Goal: Use online tool/utility: Utilize a website feature to perform a specific function

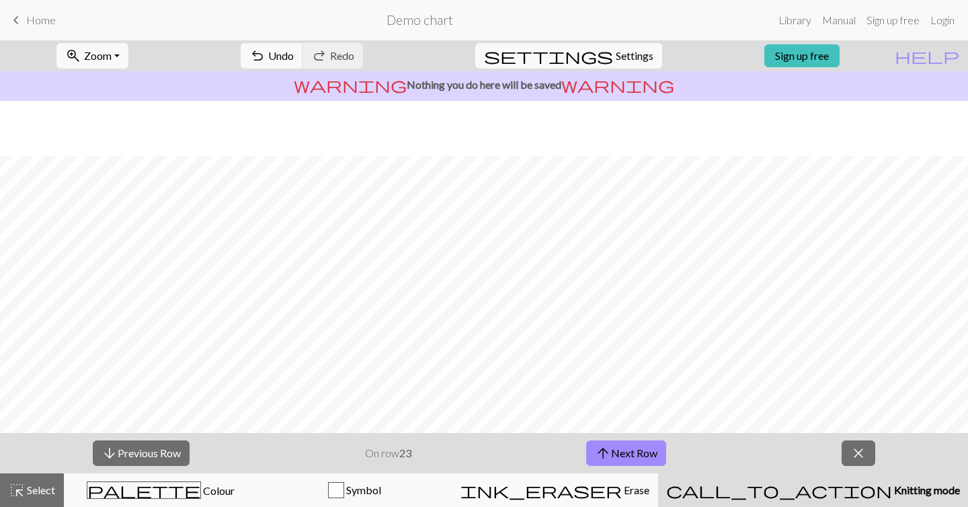
scroll to position [55, 0]
click at [859, 467] on div "arrow_downward Previous Row On row 23 arrow_upward Next Row close" at bounding box center [484, 453] width 968 height 40
click at [854, 449] on span "close" at bounding box center [859, 453] width 16 height 19
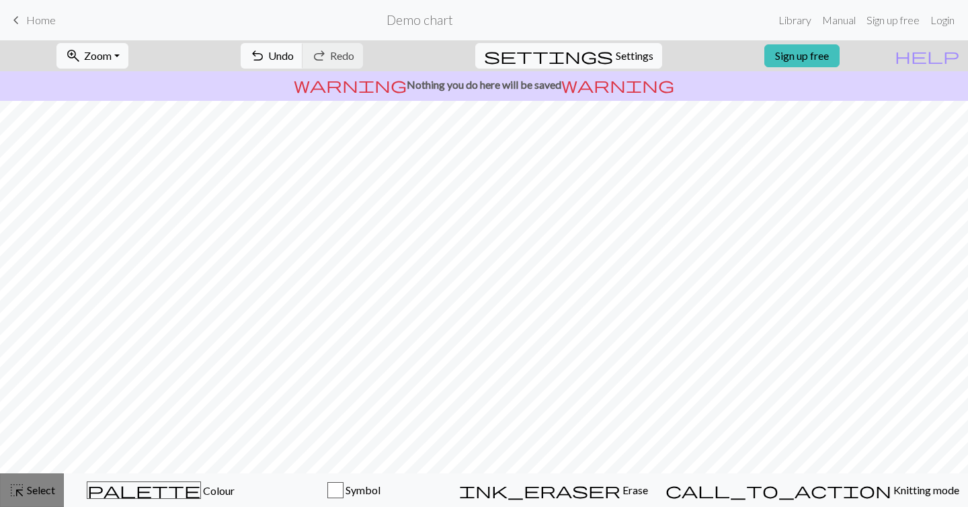
click at [32, 483] on button "highlight_alt Select Select" at bounding box center [32, 490] width 64 height 34
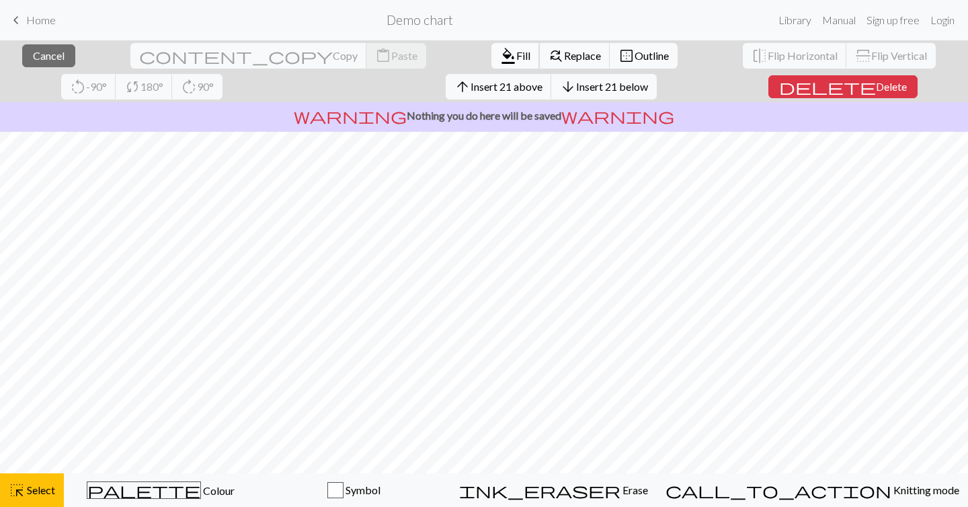
click at [516, 60] on span "Fill" at bounding box center [523, 55] width 14 height 13
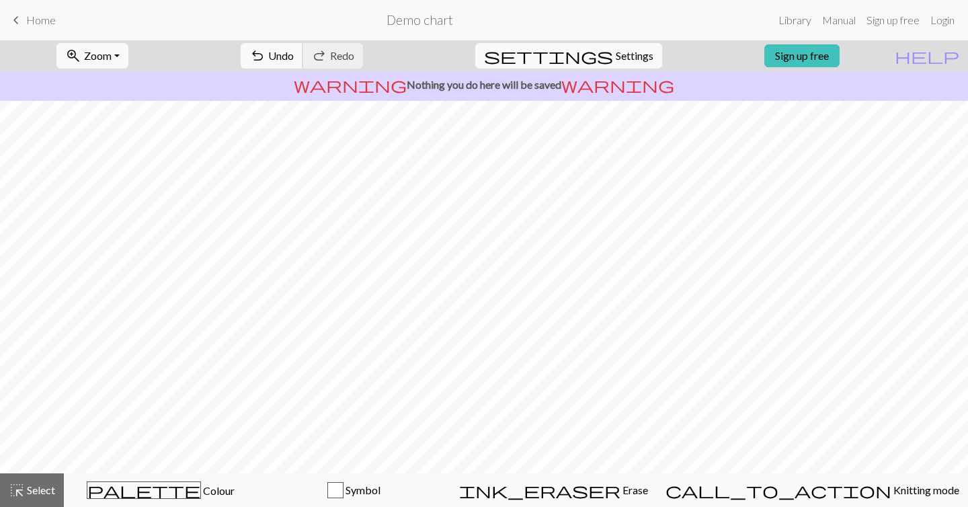
click at [266, 52] on span "undo" at bounding box center [257, 55] width 16 height 19
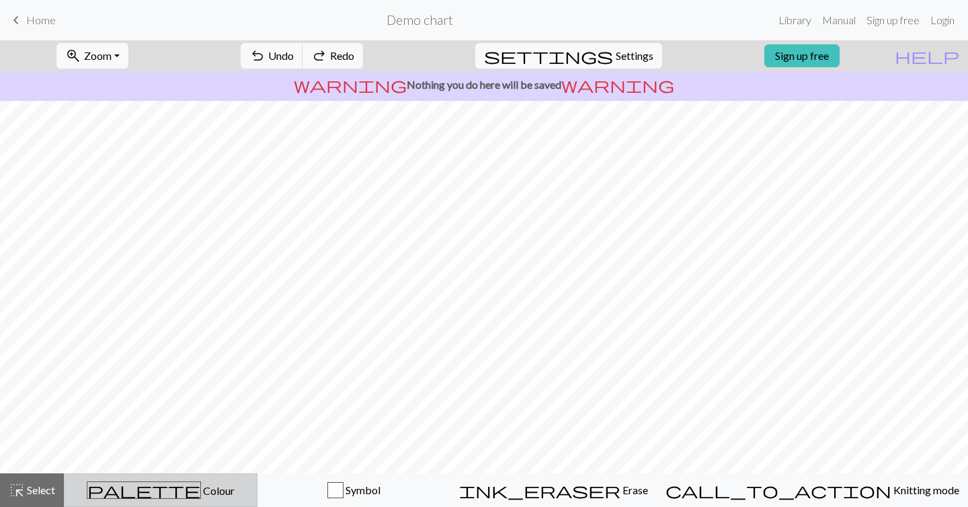
click at [164, 491] on span "palette" at bounding box center [143, 490] width 113 height 19
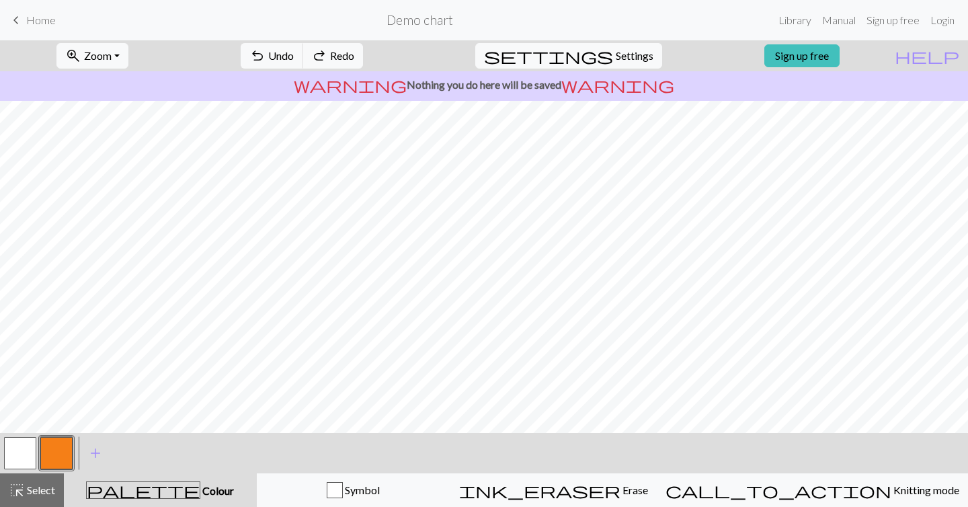
click at [21, 455] on button "button" at bounding box center [20, 453] width 32 height 32
click at [55, 490] on span "Select" at bounding box center [40, 489] width 30 height 13
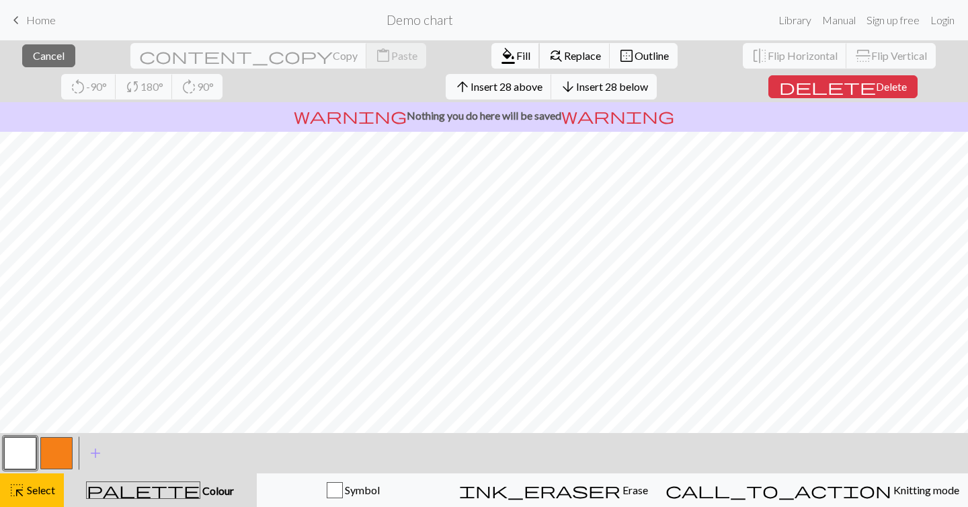
click at [516, 54] on span "Fill" at bounding box center [523, 55] width 14 height 13
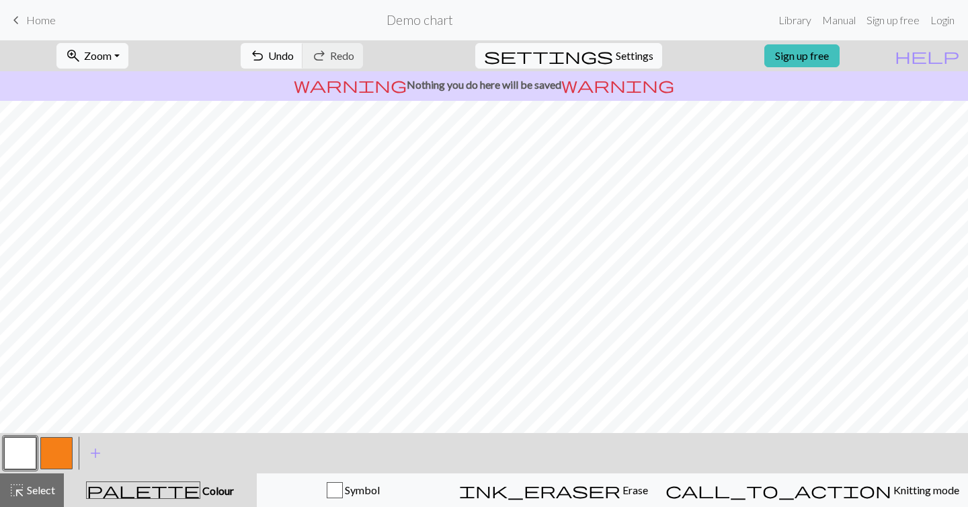
scroll to position [105, 0]
click at [55, 452] on button "button" at bounding box center [56, 453] width 32 height 32
click at [90, 449] on span "add" at bounding box center [95, 453] width 16 height 19
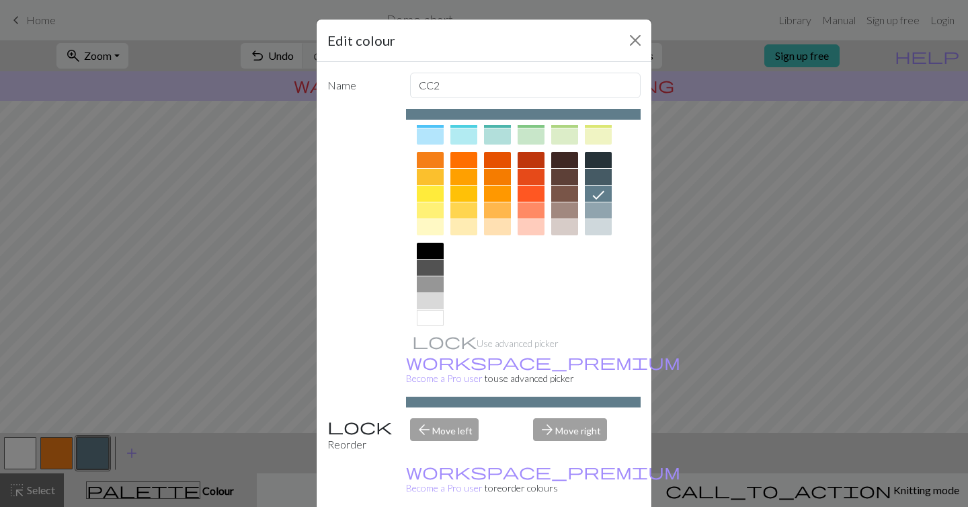
scroll to position [174, 0]
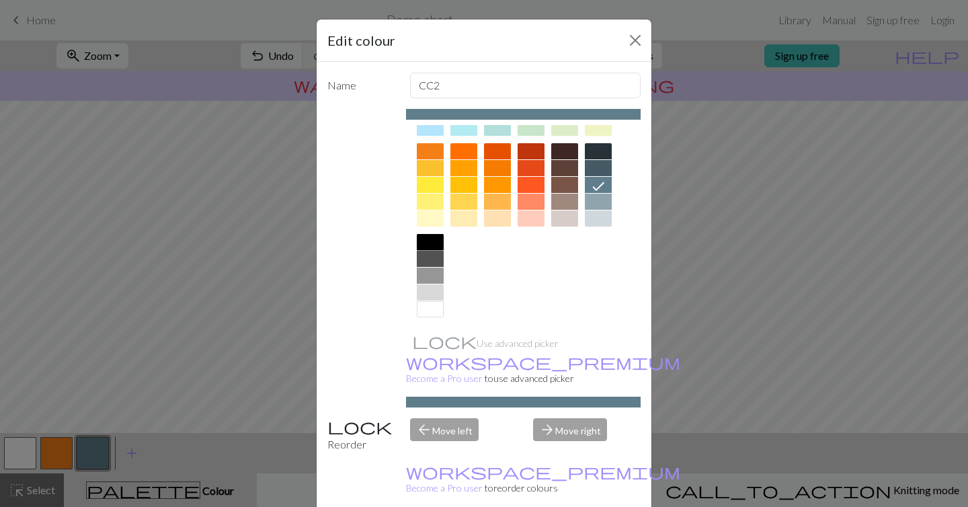
click at [434, 239] on div at bounding box center [430, 242] width 27 height 16
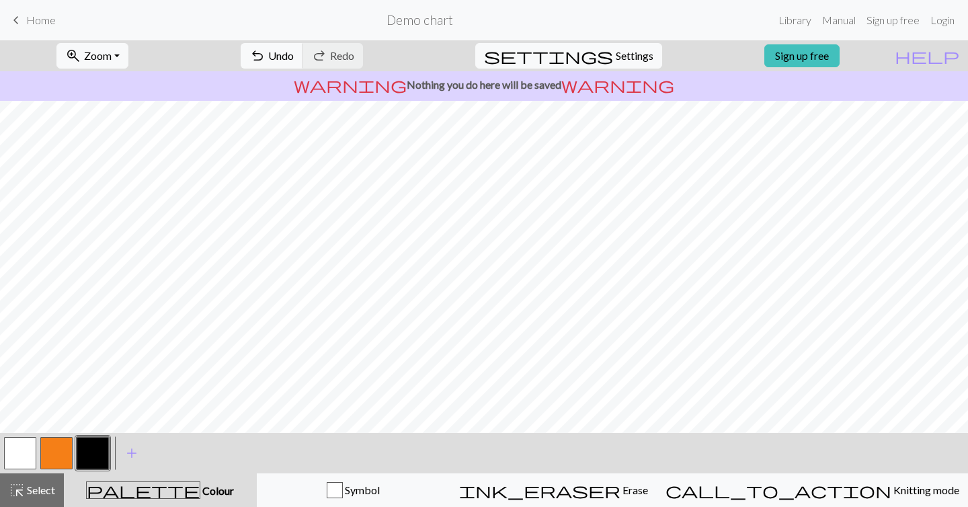
click at [346, 42] on div "undo Undo Undo redo Redo Redo" at bounding box center [302, 55] width 143 height 31
click at [294, 60] on span "Undo" at bounding box center [281, 55] width 26 height 13
click at [20, 494] on span "highlight_alt" at bounding box center [17, 490] width 16 height 19
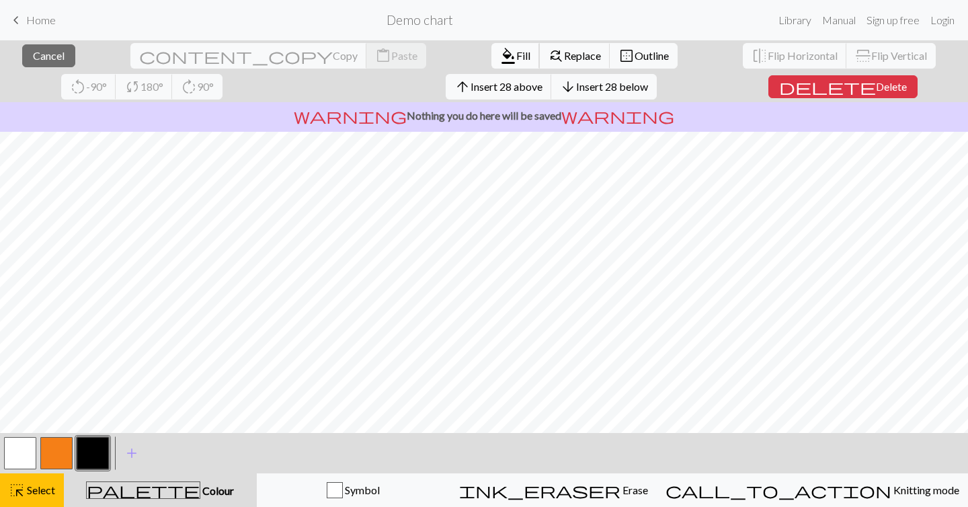
click at [516, 59] on span "Fill" at bounding box center [523, 55] width 14 height 13
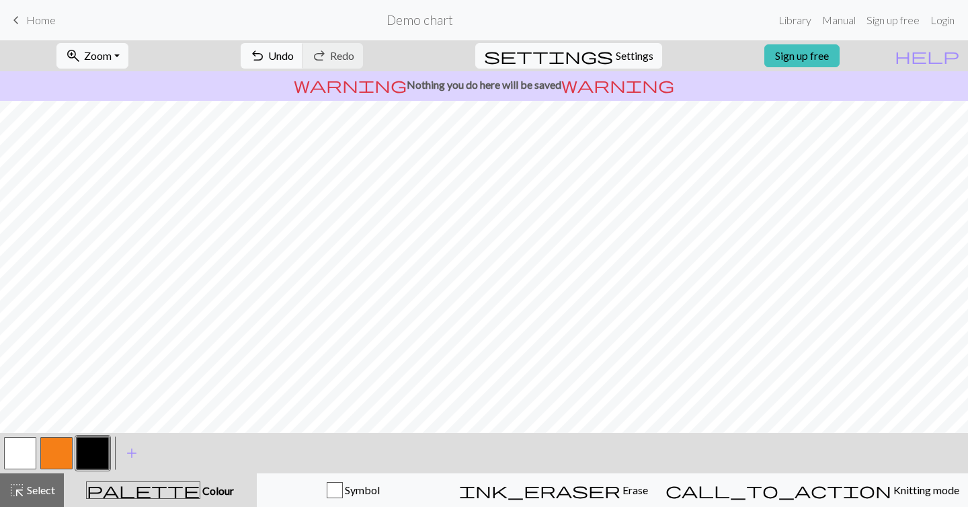
click at [25, 448] on button "button" at bounding box center [20, 453] width 32 height 32
click at [294, 56] on span "Undo" at bounding box center [281, 55] width 26 height 13
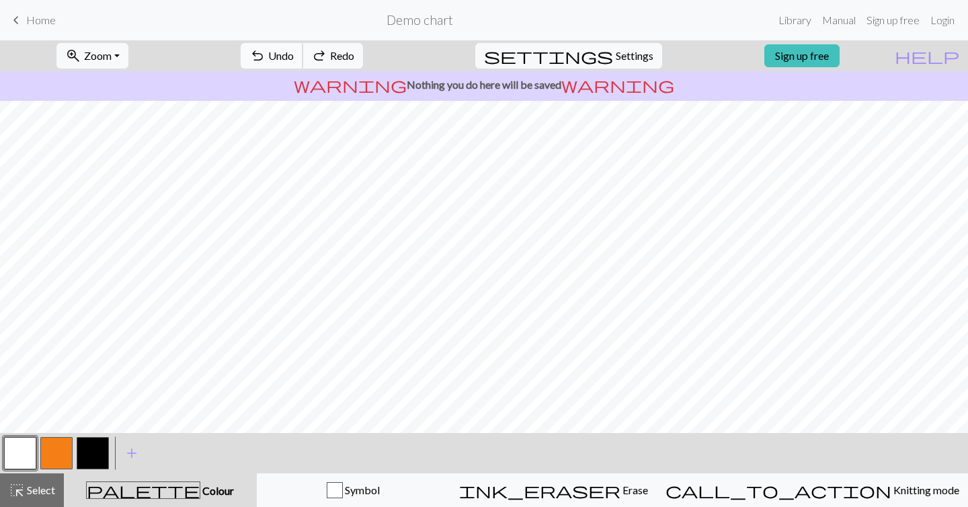
click at [294, 56] on span "Undo" at bounding box center [281, 55] width 26 height 13
click at [101, 452] on button "button" at bounding box center [93, 453] width 32 height 32
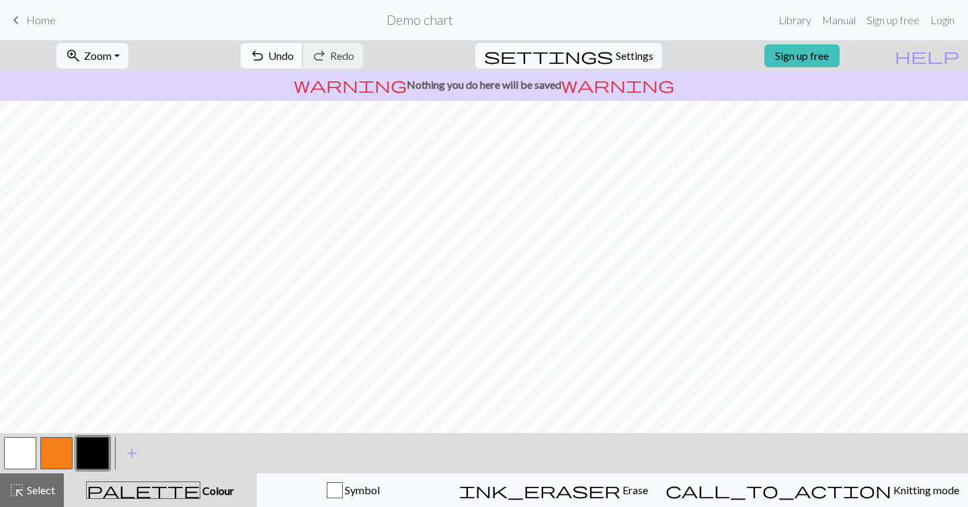
click at [266, 64] on span "undo" at bounding box center [257, 55] width 16 height 19
click at [294, 60] on span "Undo" at bounding box center [281, 55] width 26 height 13
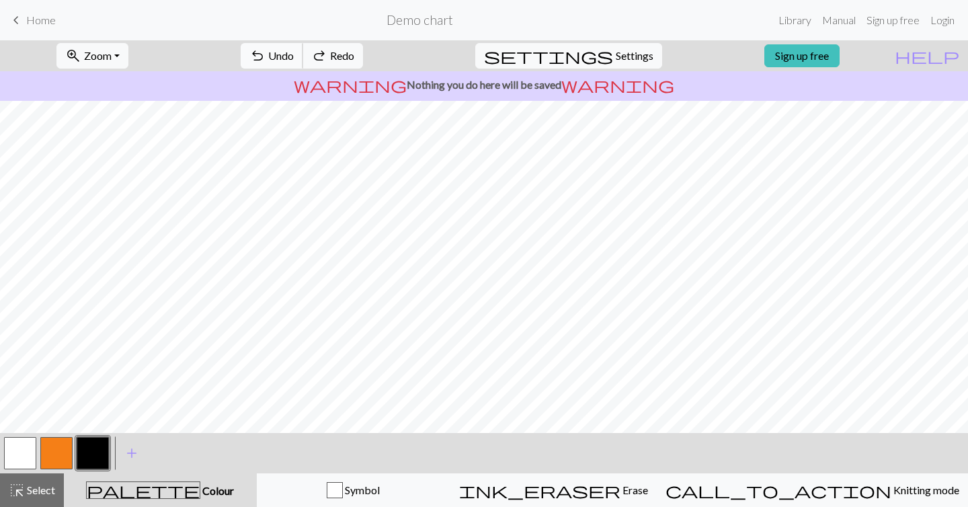
click at [294, 60] on span "Undo" at bounding box center [281, 55] width 26 height 13
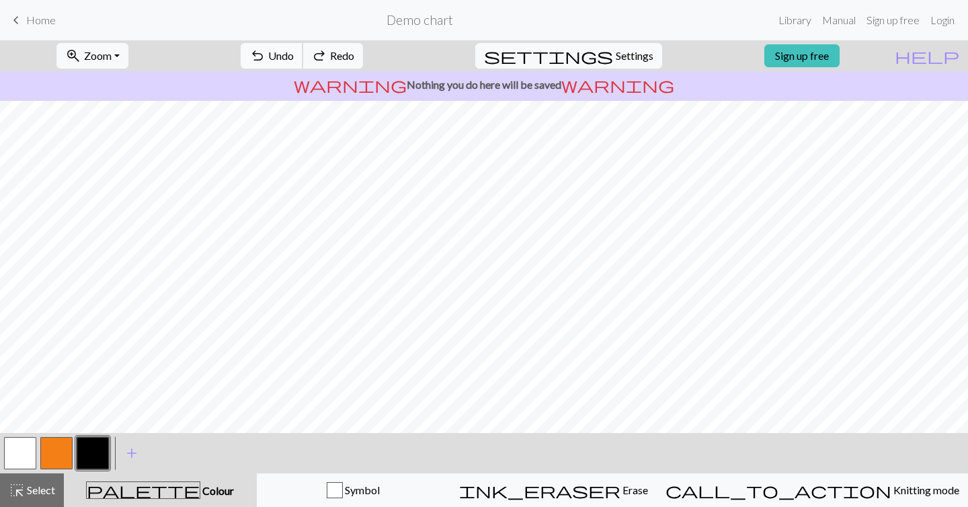
click at [294, 60] on span "Undo" at bounding box center [281, 55] width 26 height 13
click at [26, 455] on button "button" at bounding box center [20, 453] width 32 height 32
click at [99, 451] on button "button" at bounding box center [93, 453] width 32 height 32
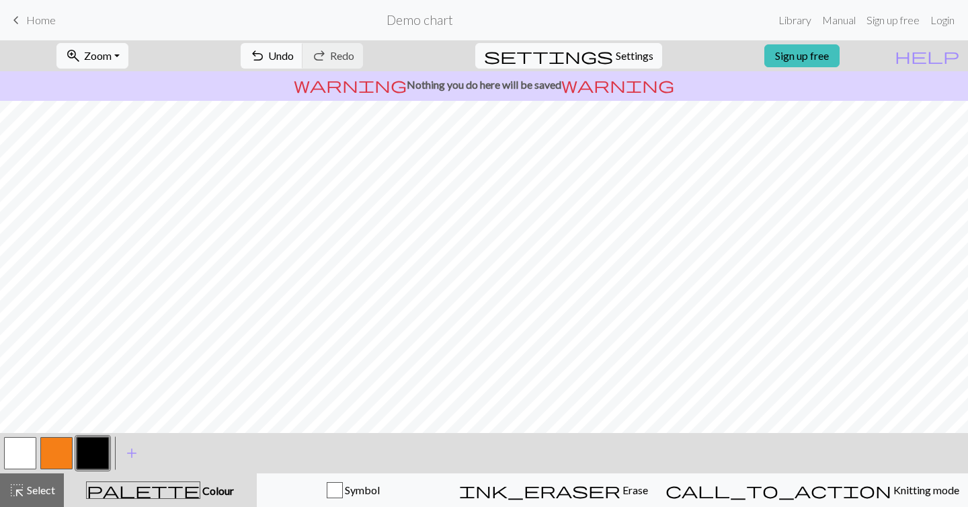
click at [7, 444] on button "button" at bounding box center [20, 453] width 32 height 32
click at [108, 458] on button "button" at bounding box center [93, 453] width 32 height 32
click at [19, 453] on button "button" at bounding box center [20, 453] width 32 height 32
click at [108, 450] on button "button" at bounding box center [93, 453] width 32 height 32
click at [20, 450] on button "button" at bounding box center [20, 453] width 32 height 32
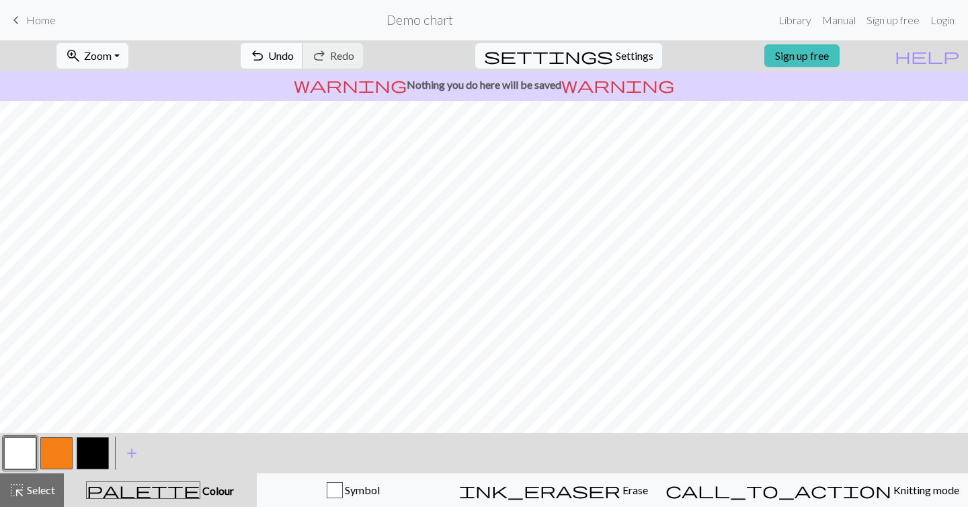
click at [294, 50] on span "Undo" at bounding box center [281, 55] width 26 height 13
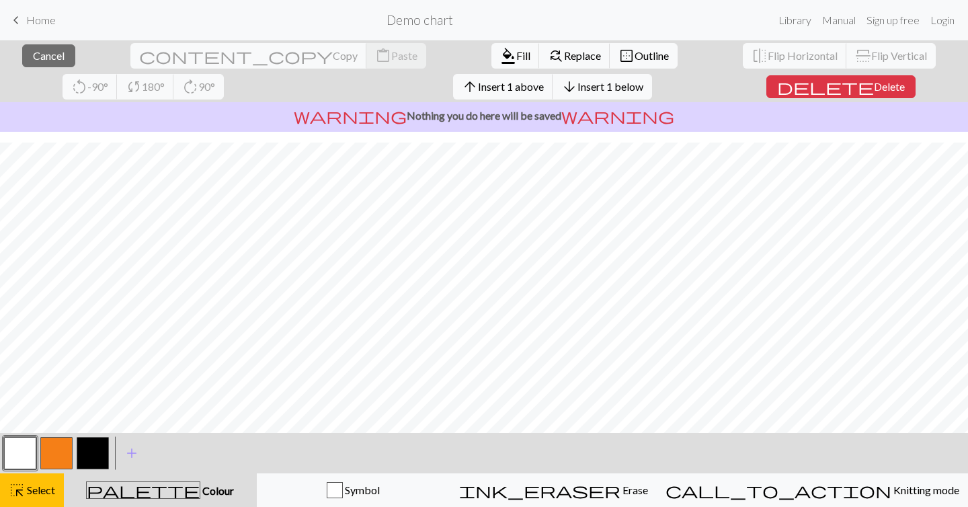
scroll to position [136, 0]
click at [578, 90] on span "Insert 1 below" at bounding box center [611, 86] width 66 height 13
click at [553, 95] on button "arrow_downward Insert 1 below" at bounding box center [603, 87] width 100 height 26
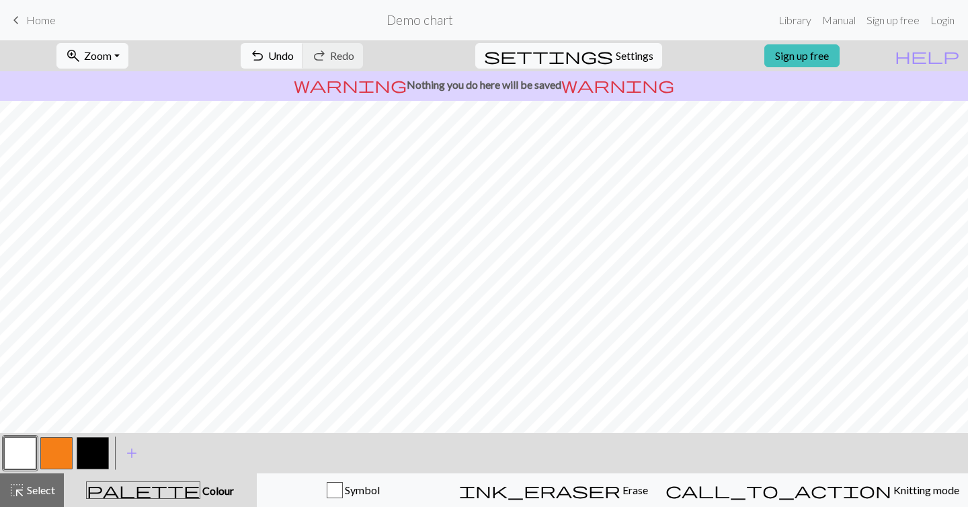
click at [81, 457] on button "button" at bounding box center [93, 453] width 32 height 32
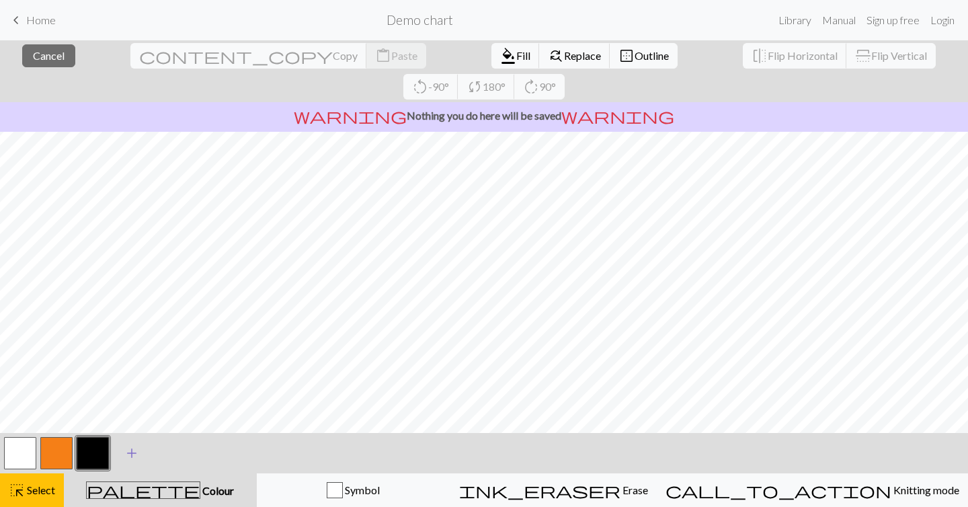
scroll to position [132, 0]
click at [89, 459] on button "button" at bounding box center [93, 453] width 32 height 32
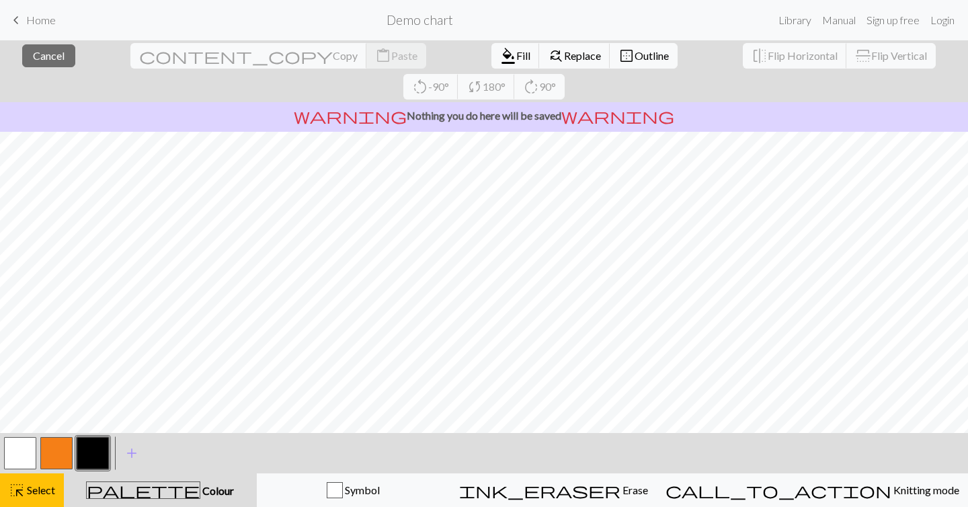
click at [194, 481] on div "palette Colour Colour" at bounding box center [160, 489] width 177 height 17
click at [200, 491] on span "Colour" at bounding box center [217, 490] width 34 height 13
click at [87, 455] on button "button" at bounding box center [93, 453] width 32 height 32
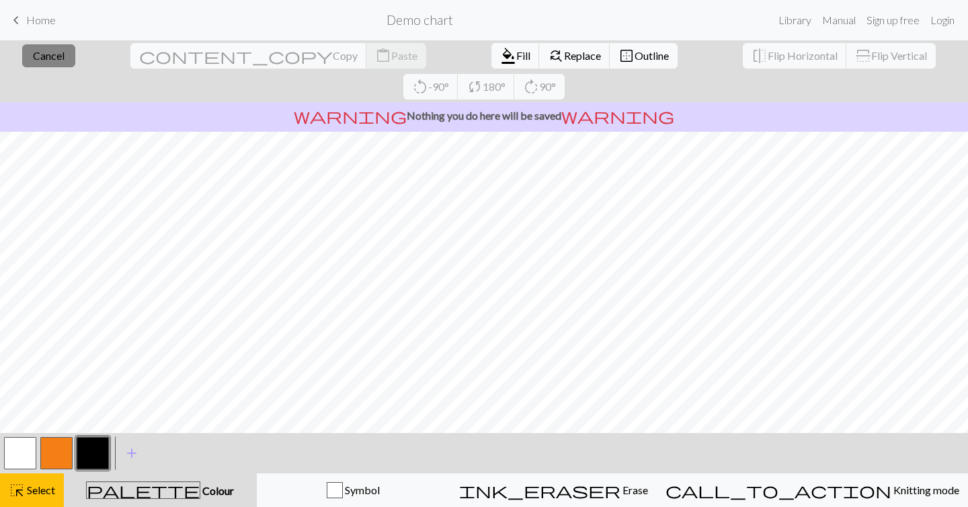
click at [22, 61] on button "close Cancel" at bounding box center [48, 55] width 53 height 23
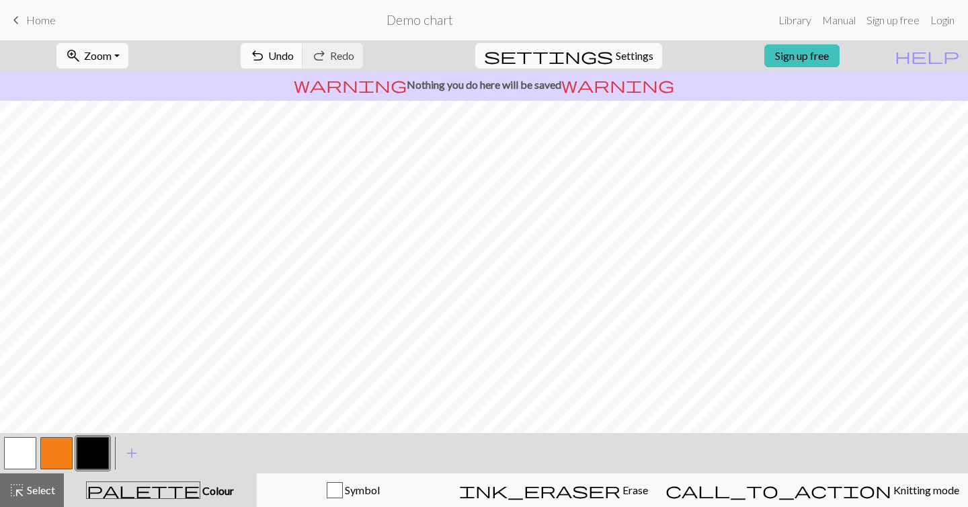
click at [11, 457] on button "button" at bounding box center [20, 453] width 32 height 32
click at [101, 446] on button "button" at bounding box center [93, 453] width 32 height 32
click at [15, 456] on button "button" at bounding box center [20, 453] width 32 height 32
click at [93, 457] on button "button" at bounding box center [93, 453] width 32 height 32
click at [99, 460] on button "button" at bounding box center [93, 453] width 32 height 32
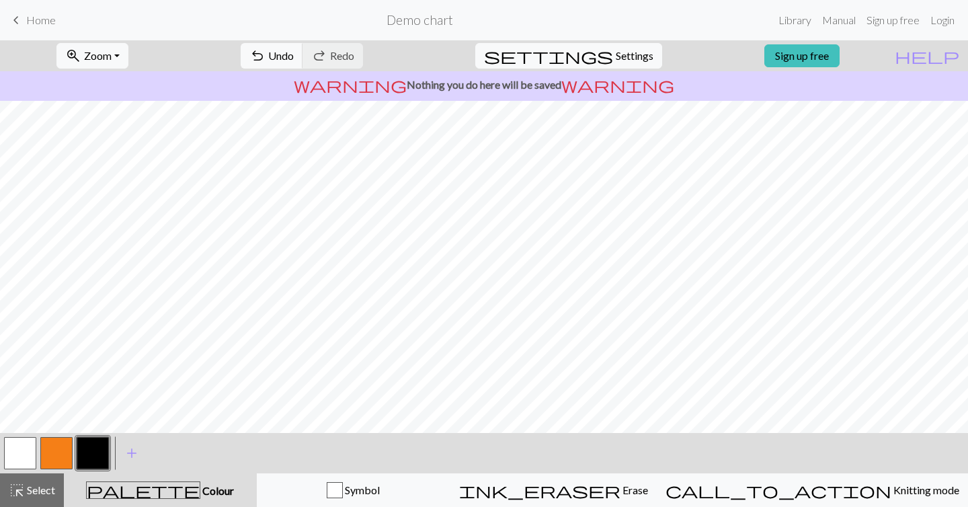
click at [9, 456] on button "button" at bounding box center [20, 453] width 32 height 32
click at [20, 446] on button "button" at bounding box center [20, 453] width 32 height 32
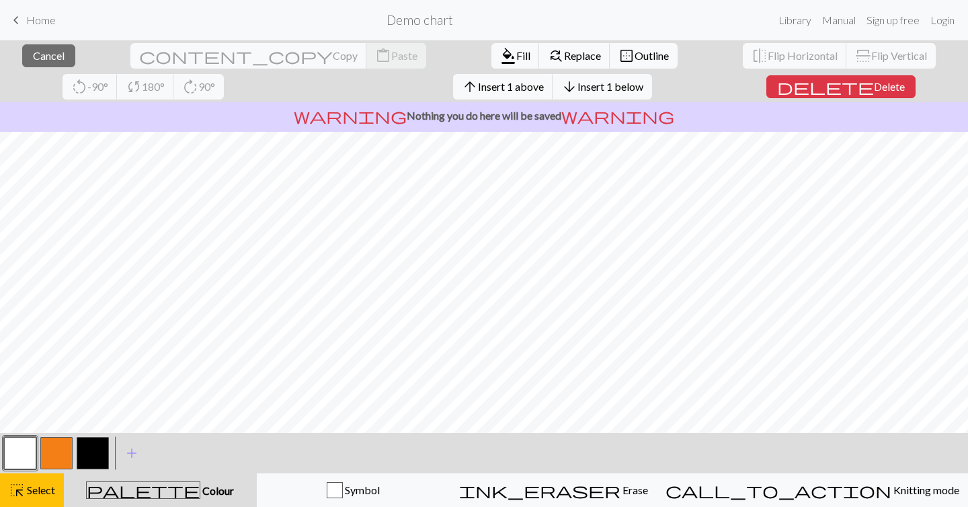
scroll to position [163, 0]
click at [578, 88] on span "Insert 1 below" at bounding box center [611, 86] width 66 height 13
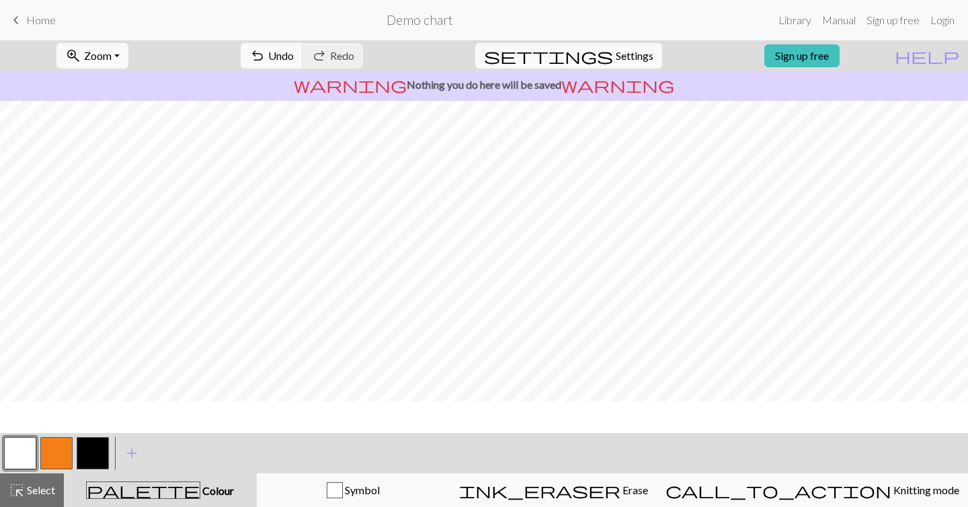
scroll to position [145, 0]
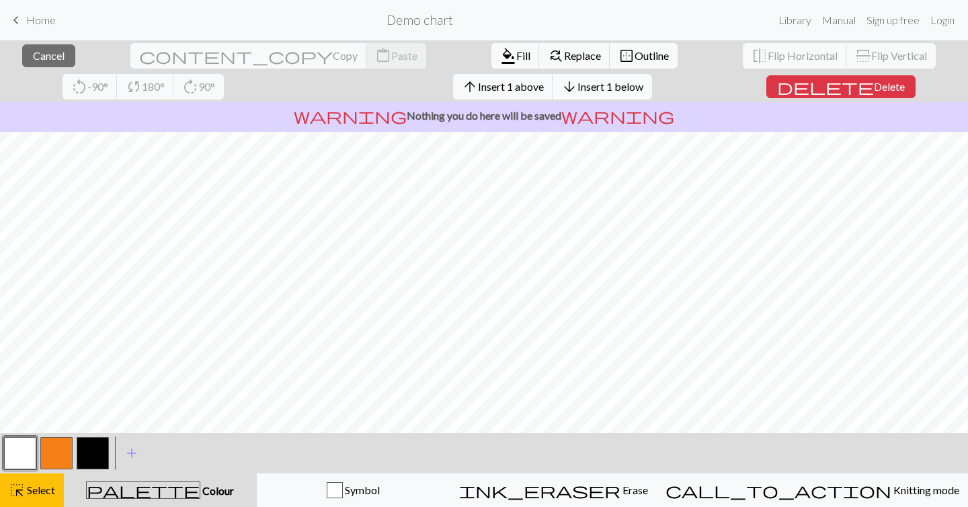
click at [578, 83] on span "Insert 1 below" at bounding box center [611, 86] width 66 height 13
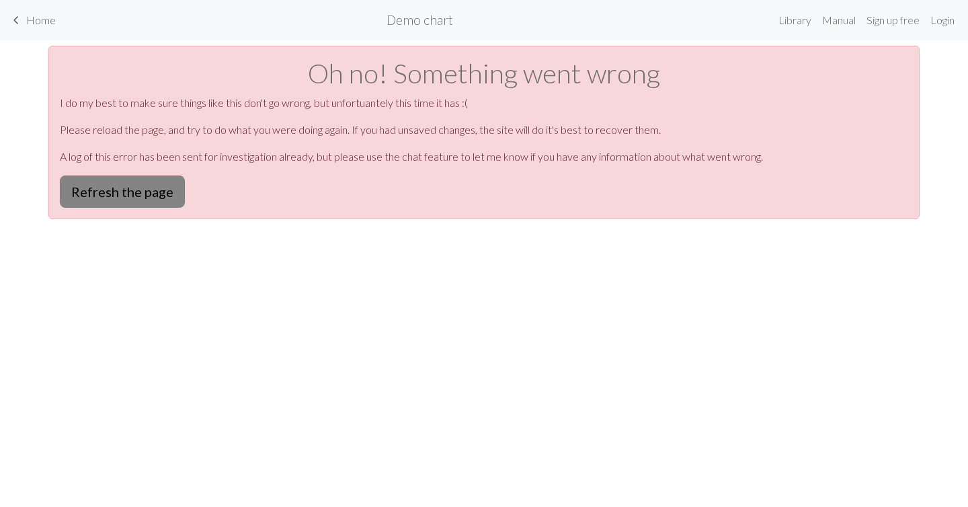
click at [160, 178] on button "Refresh the page" at bounding box center [122, 192] width 125 height 32
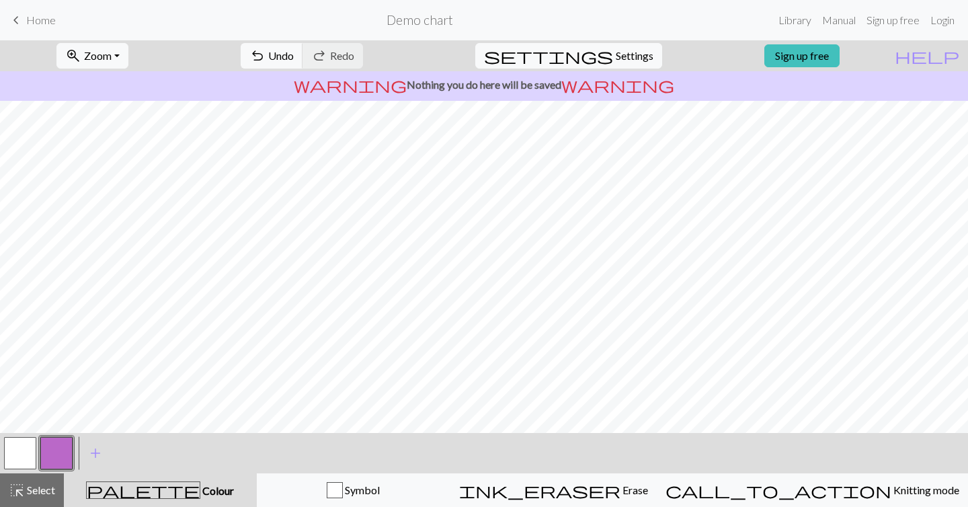
click at [10, 453] on button "button" at bounding box center [20, 453] width 32 height 32
click at [22, 492] on span "highlight_alt" at bounding box center [17, 490] width 16 height 19
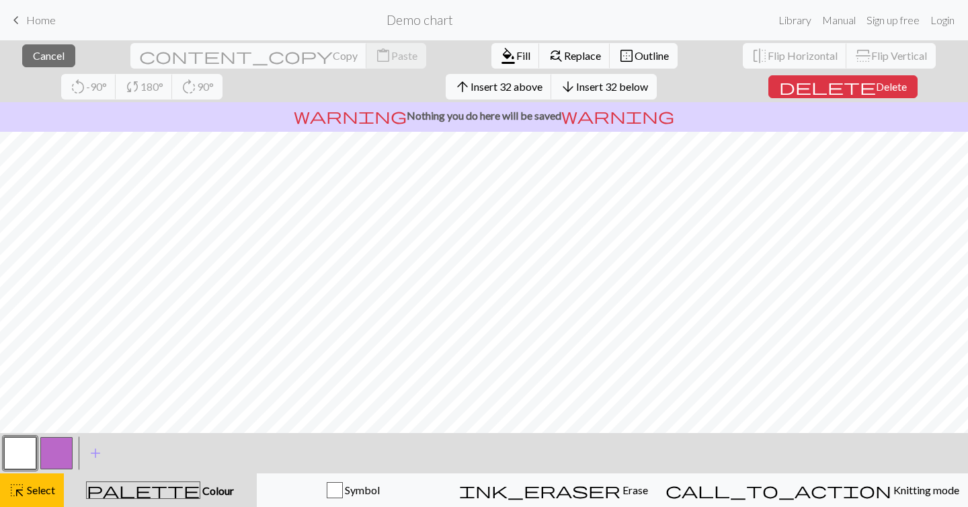
click at [200, 492] on span "Colour" at bounding box center [217, 490] width 34 height 13
click at [500, 62] on span "format_color_fill" at bounding box center [508, 55] width 16 height 19
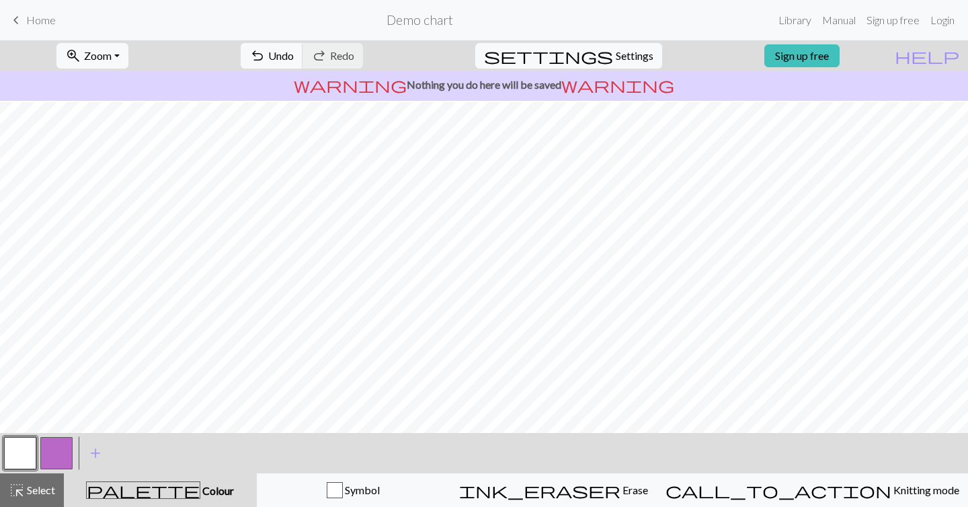
scroll to position [62, 0]
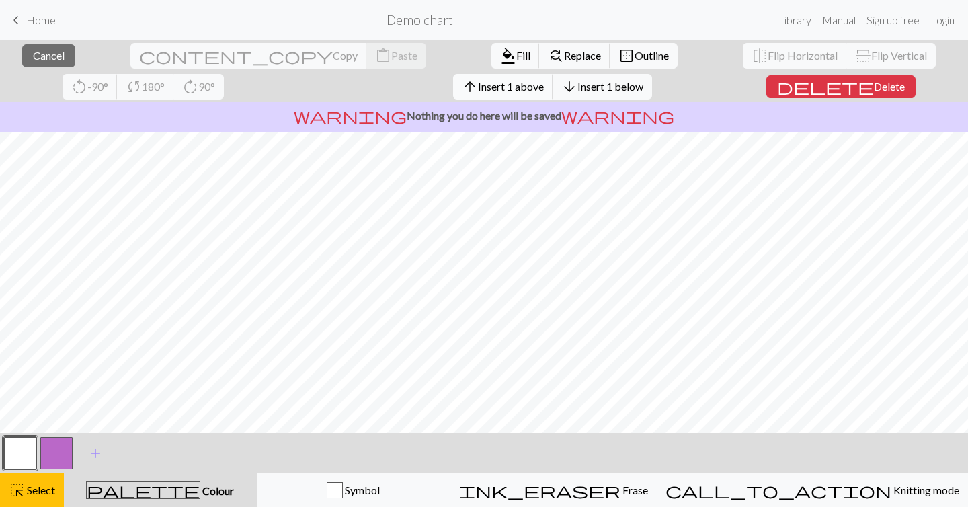
click at [478, 91] on span "Insert 1 above" at bounding box center [511, 86] width 66 height 13
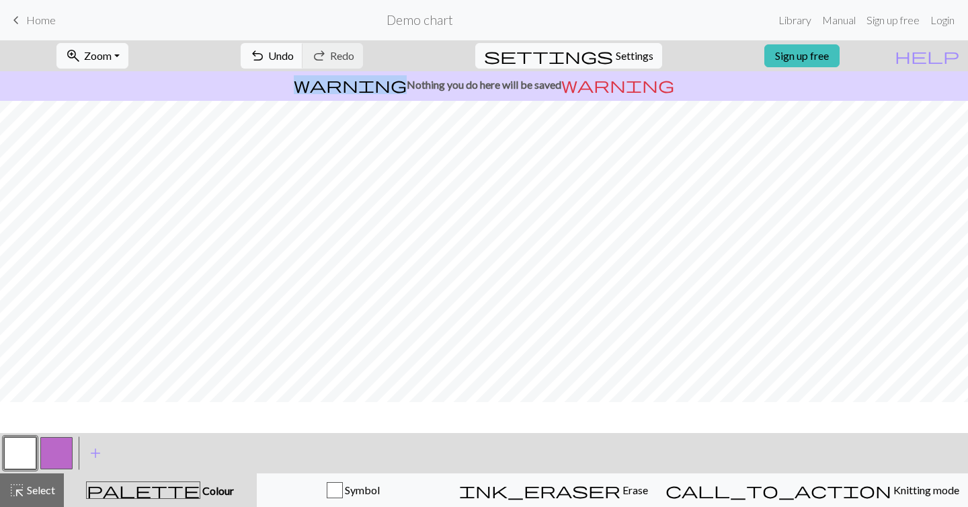
click at [227, 91] on p "warning Nothing you do here will be saved warning" at bounding box center [484, 85] width 958 height 16
click at [52, 457] on button "button" at bounding box center [56, 453] width 32 height 32
click at [99, 452] on span "add" at bounding box center [95, 453] width 16 height 19
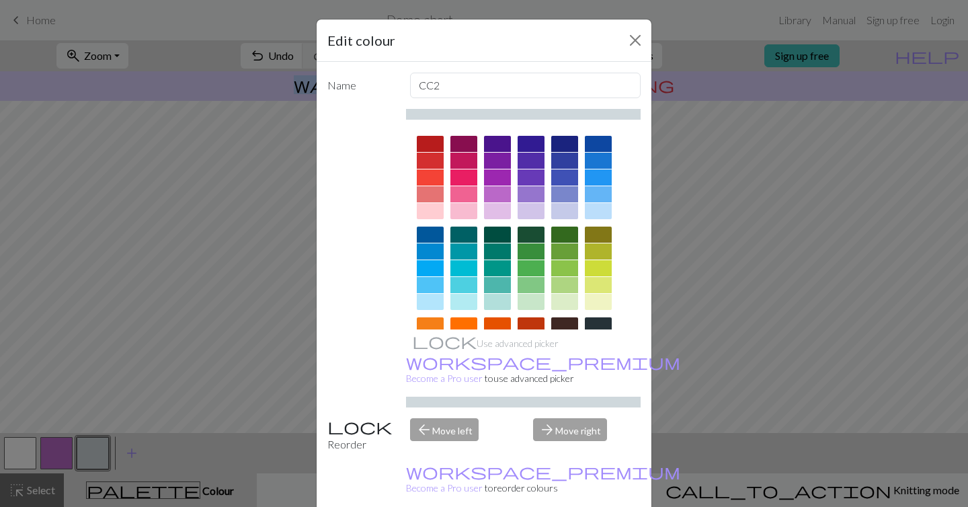
scroll to position [178, 0]
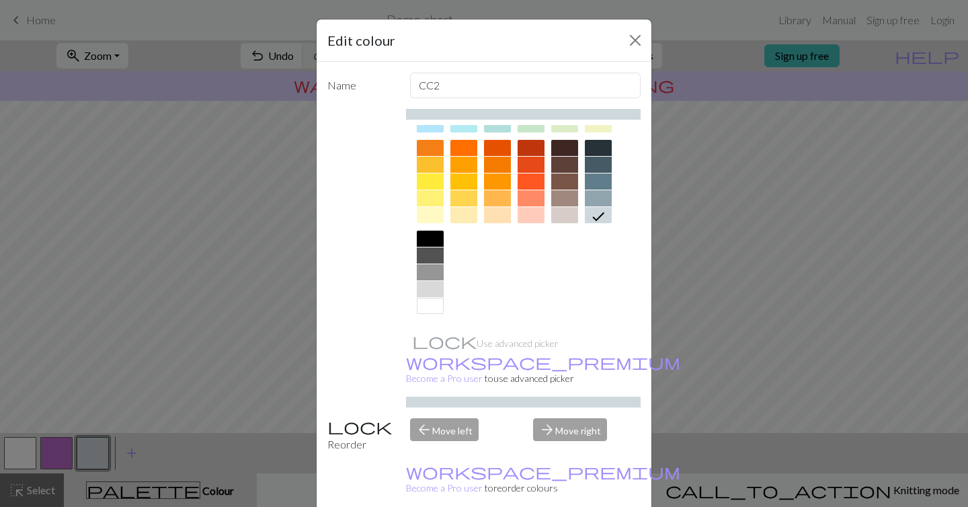
click at [425, 233] on div at bounding box center [430, 239] width 27 height 16
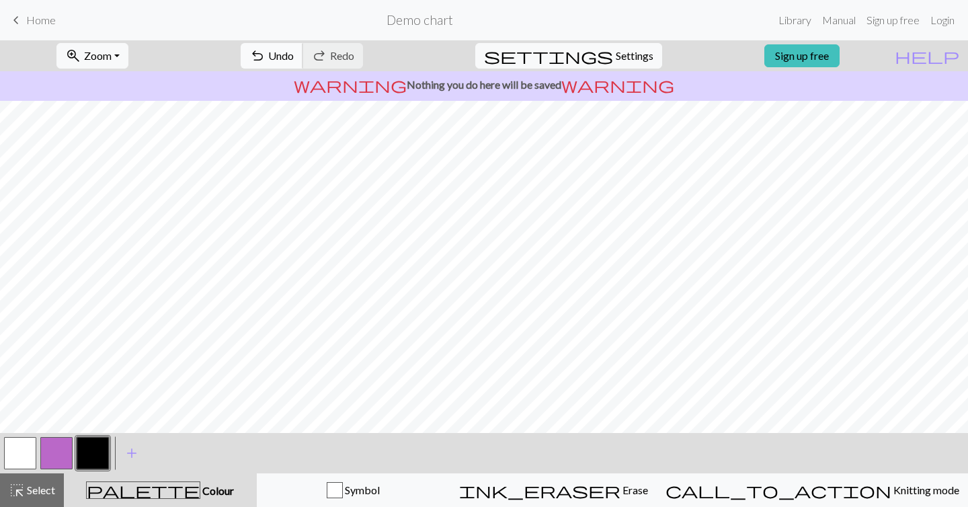
click at [294, 55] on span "Undo" at bounding box center [281, 55] width 26 height 13
click at [266, 56] on span "undo" at bounding box center [257, 55] width 16 height 19
click at [266, 57] on span "undo" at bounding box center [257, 55] width 16 height 19
click at [303, 63] on button "undo Undo Undo" at bounding box center [272, 56] width 63 height 26
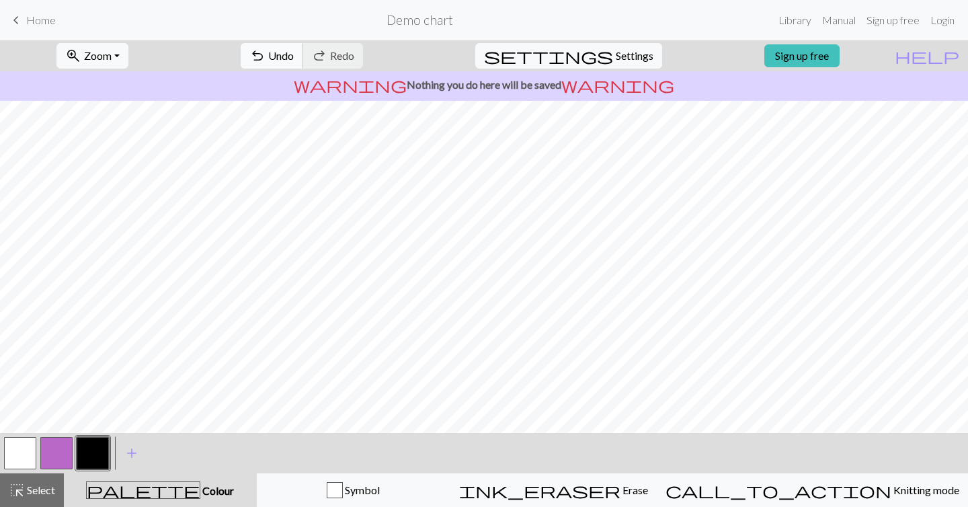
click at [303, 43] on button "undo Undo Undo" at bounding box center [272, 56] width 63 height 26
click at [303, 44] on button "undo Undo Undo" at bounding box center [272, 56] width 63 height 26
click at [13, 461] on button "button" at bounding box center [20, 453] width 32 height 32
click at [88, 449] on button "button" at bounding box center [93, 453] width 32 height 32
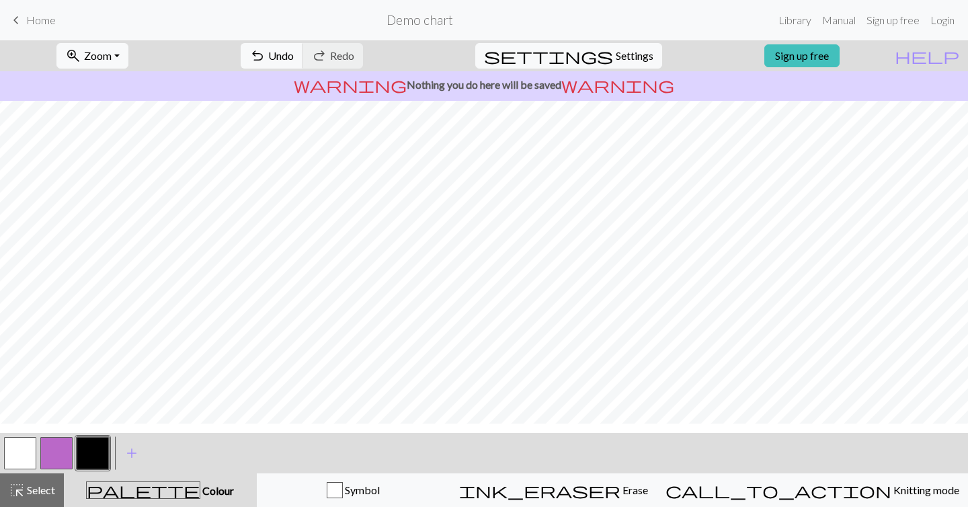
scroll to position [95, 0]
click at [24, 448] on button "button" at bounding box center [20, 453] width 32 height 32
click at [19, 449] on button "button" at bounding box center [20, 453] width 32 height 32
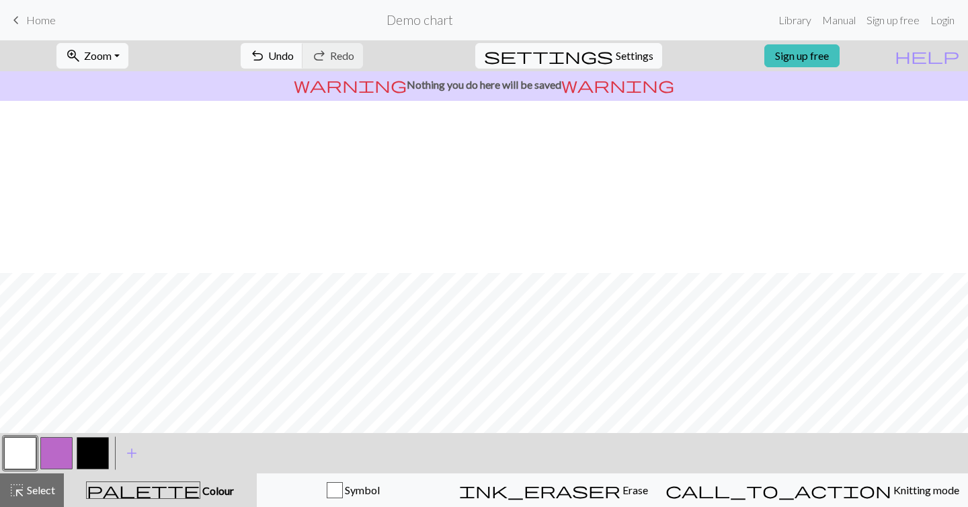
scroll to position [172, 0]
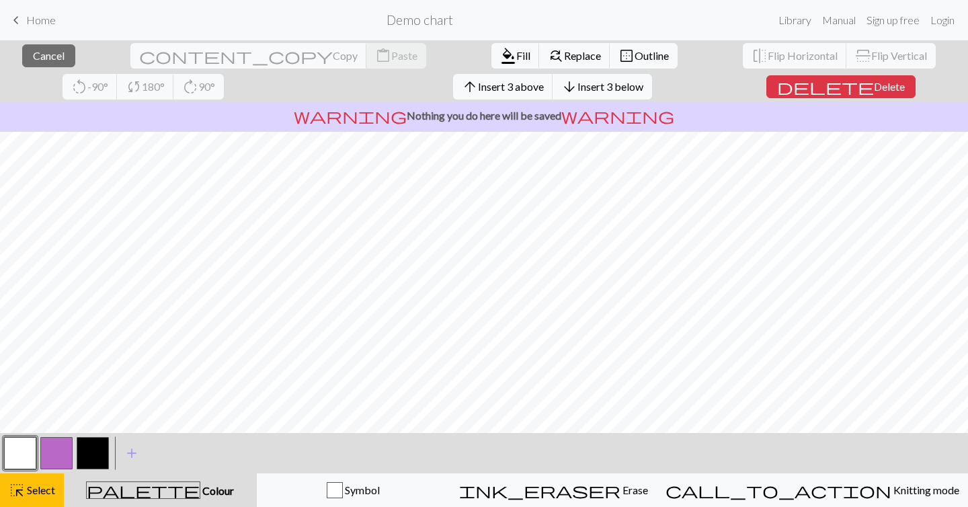
click at [199, 437] on div "close Cancel content_copy Copy content_paste Paste format_color_fill Fill find_…" at bounding box center [484, 273] width 968 height 467
click at [728, 85] on div "close Cancel content_copy Copy content_paste Paste format_color_fill Fill find_…" at bounding box center [484, 71] width 968 height 62
click at [777, 83] on span "delete" at bounding box center [825, 86] width 97 height 19
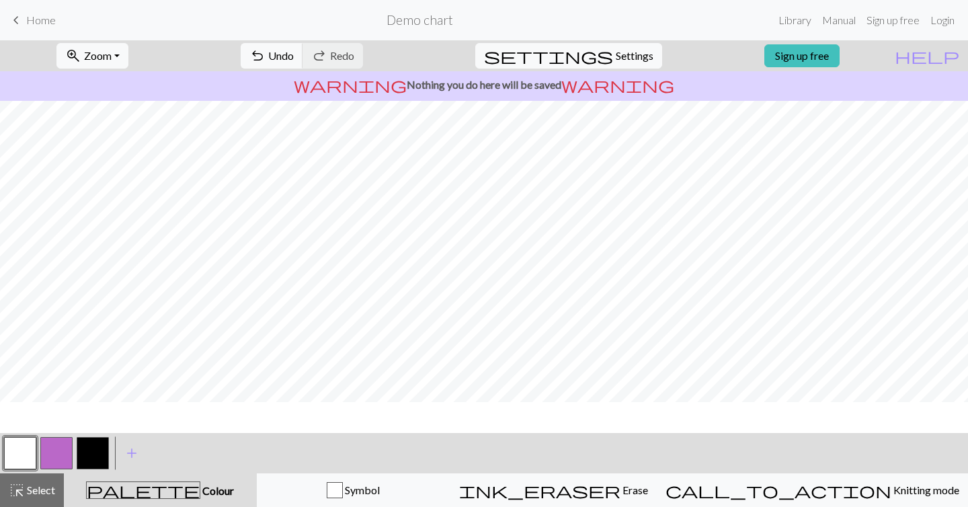
scroll to position [159, 0]
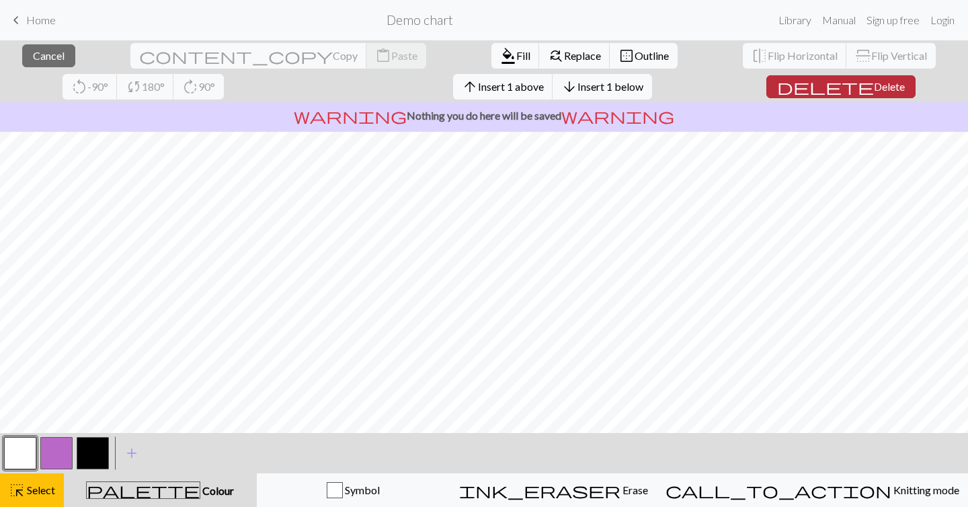
click at [874, 87] on span "Delete" at bounding box center [889, 86] width 31 height 13
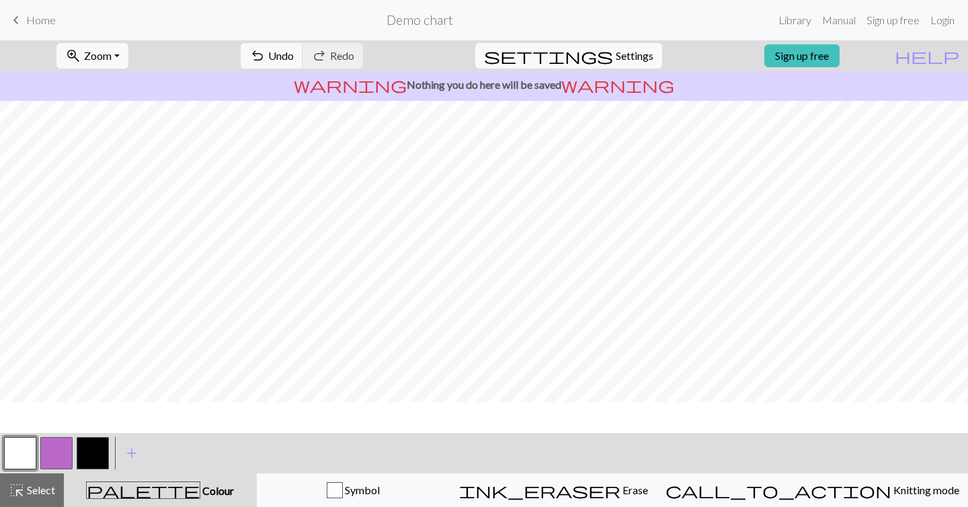
scroll to position [145, 0]
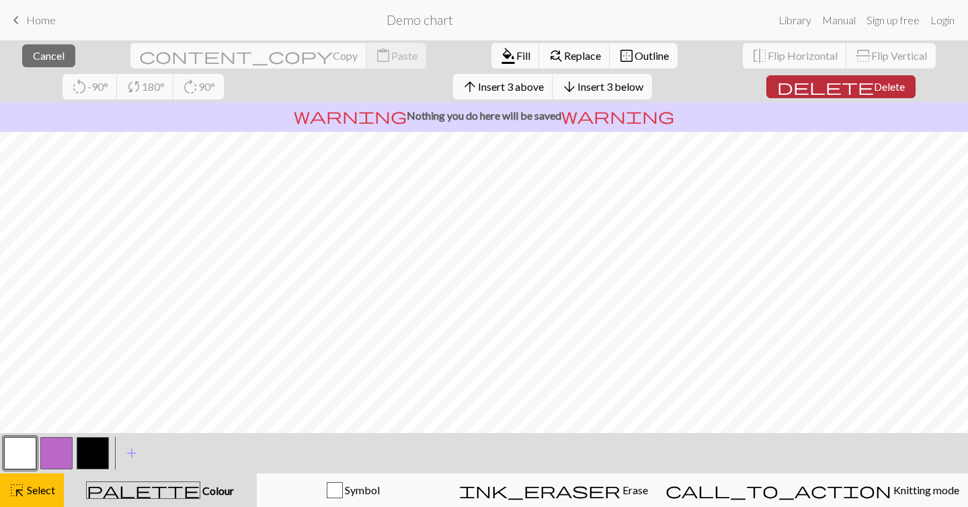
click at [874, 89] on span "Delete" at bounding box center [889, 86] width 31 height 13
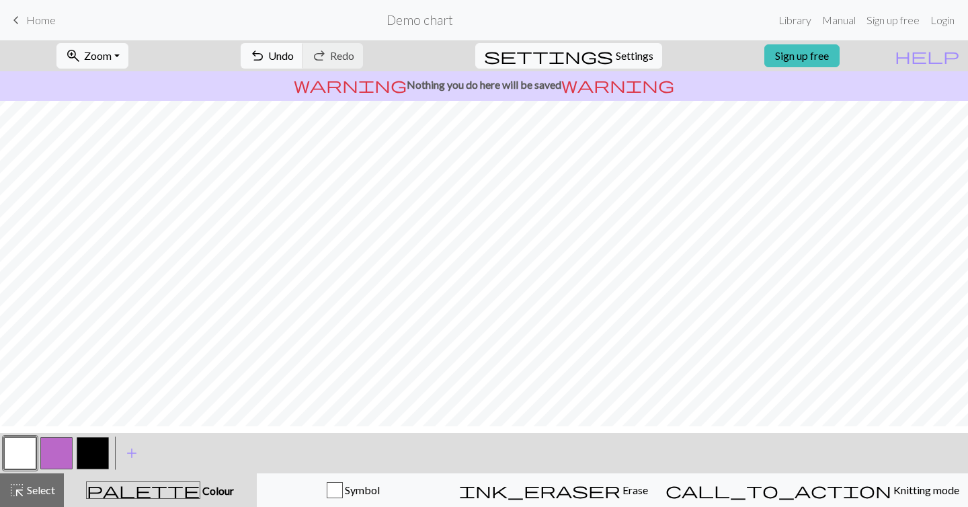
scroll to position [0, 0]
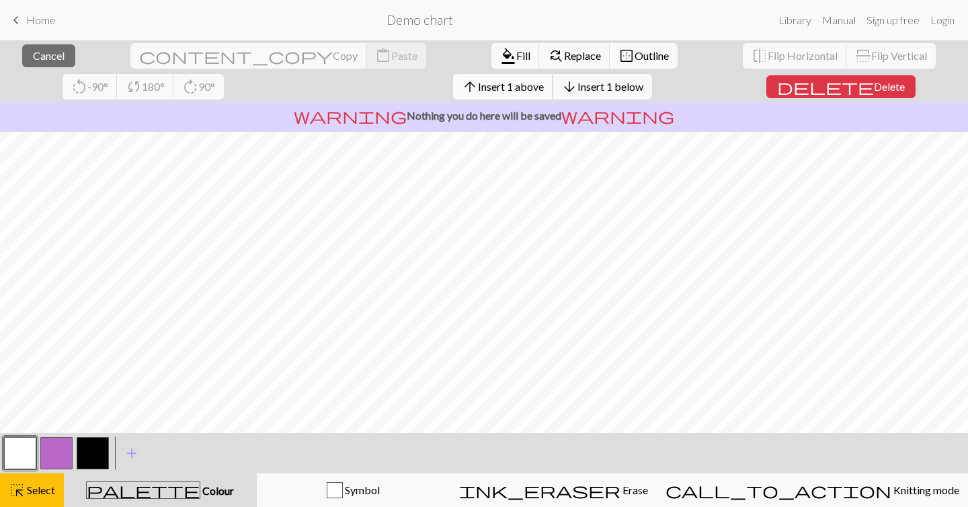
click at [478, 80] on span "Insert 1 above" at bounding box center [511, 86] width 66 height 13
click at [453, 78] on button "arrow_upward Insert 1 above" at bounding box center [503, 87] width 100 height 26
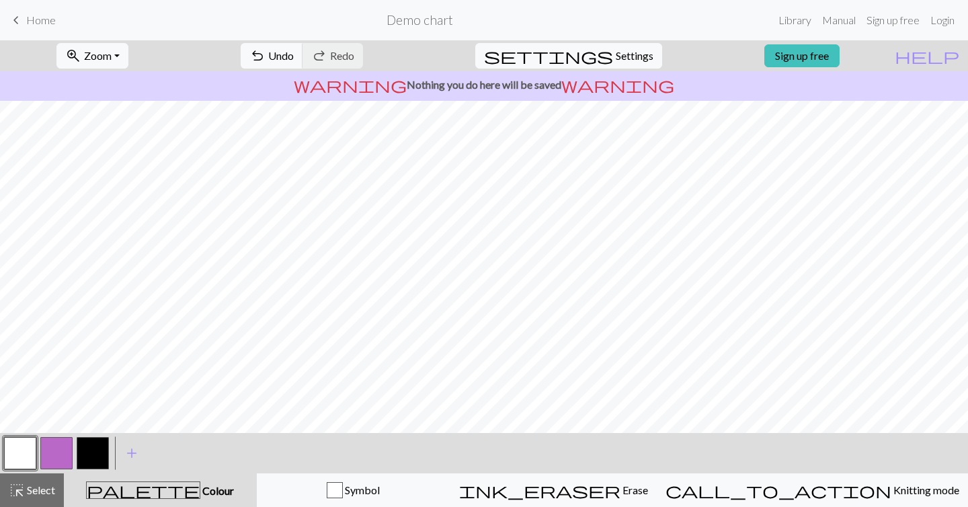
click at [98, 450] on button "button" at bounding box center [93, 453] width 32 height 32
click at [294, 52] on span "Undo" at bounding box center [281, 55] width 26 height 13
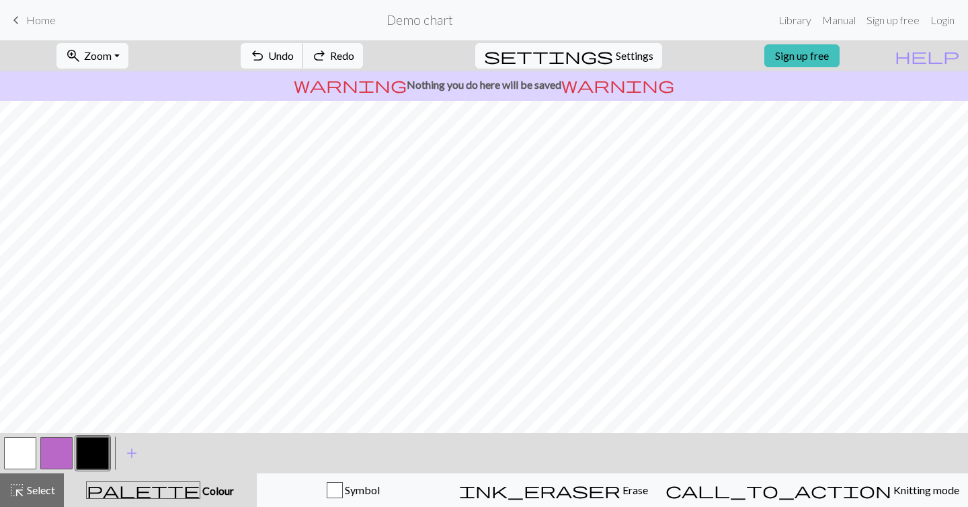
click at [294, 52] on span "Undo" at bounding box center [281, 55] width 26 height 13
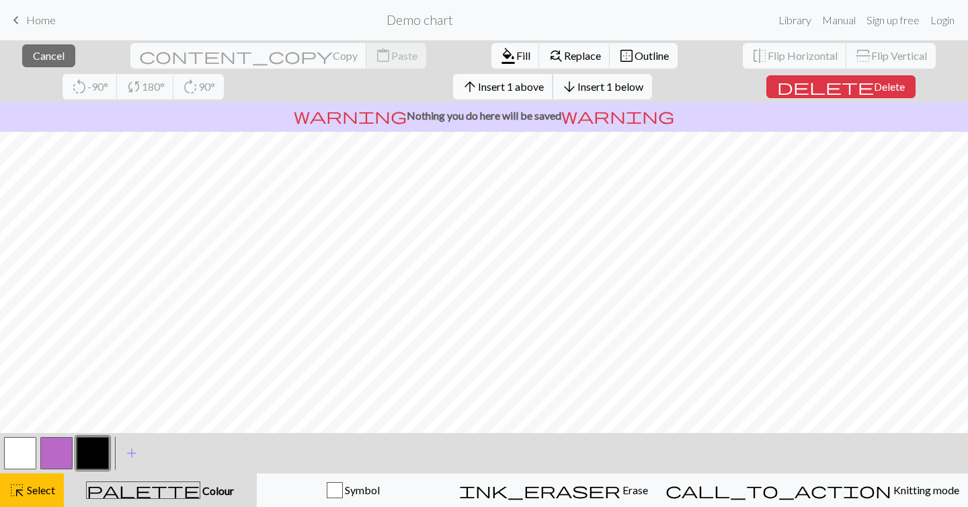
click at [478, 87] on span "Insert 1 above" at bounding box center [511, 86] width 66 height 13
click at [478, 81] on span "Insert 1 above" at bounding box center [511, 86] width 66 height 13
click at [478, 90] on span "Insert 1 above" at bounding box center [511, 86] width 66 height 13
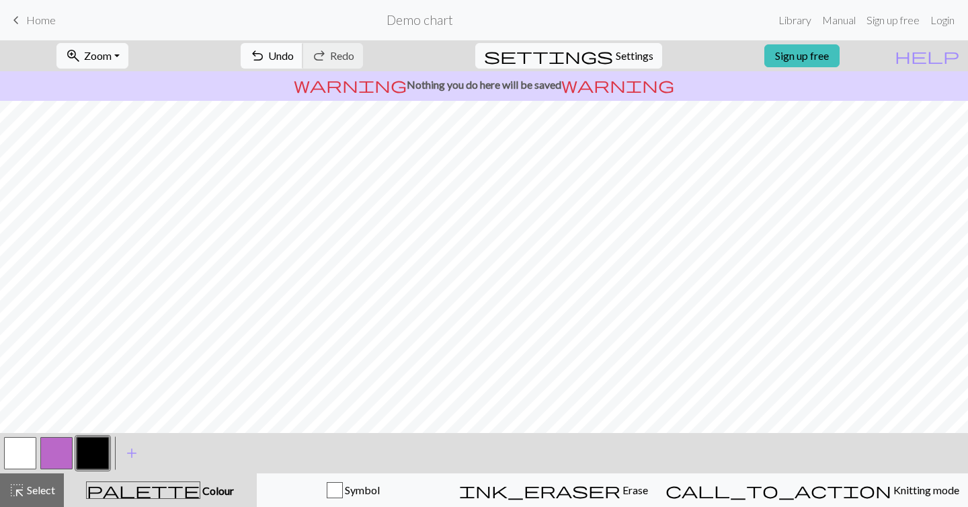
click at [294, 49] on span "Undo" at bounding box center [281, 55] width 26 height 13
click at [266, 56] on span "undo" at bounding box center [257, 55] width 16 height 19
click at [327, 42] on div "undo Undo Undo redo Redo Redo" at bounding box center [302, 55] width 143 height 31
click at [294, 52] on span "Undo" at bounding box center [281, 55] width 26 height 13
click at [294, 53] on span "Undo" at bounding box center [281, 55] width 26 height 13
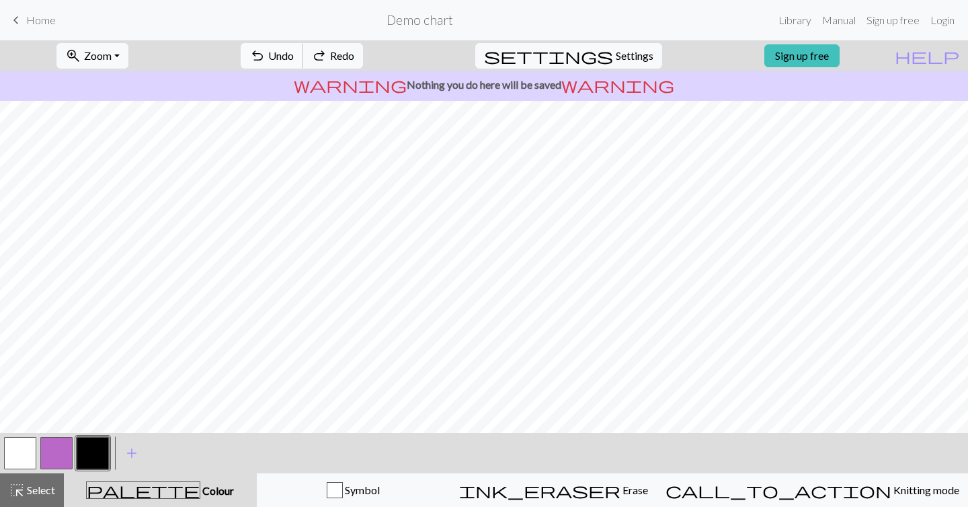
click at [294, 53] on span "Undo" at bounding box center [281, 55] width 26 height 13
click at [303, 64] on button "undo Undo Undo" at bounding box center [272, 56] width 63 height 26
click at [303, 59] on button "undo Undo Undo" at bounding box center [272, 56] width 63 height 26
click at [294, 52] on span "Undo" at bounding box center [281, 55] width 26 height 13
click at [294, 56] on span "Undo" at bounding box center [281, 55] width 26 height 13
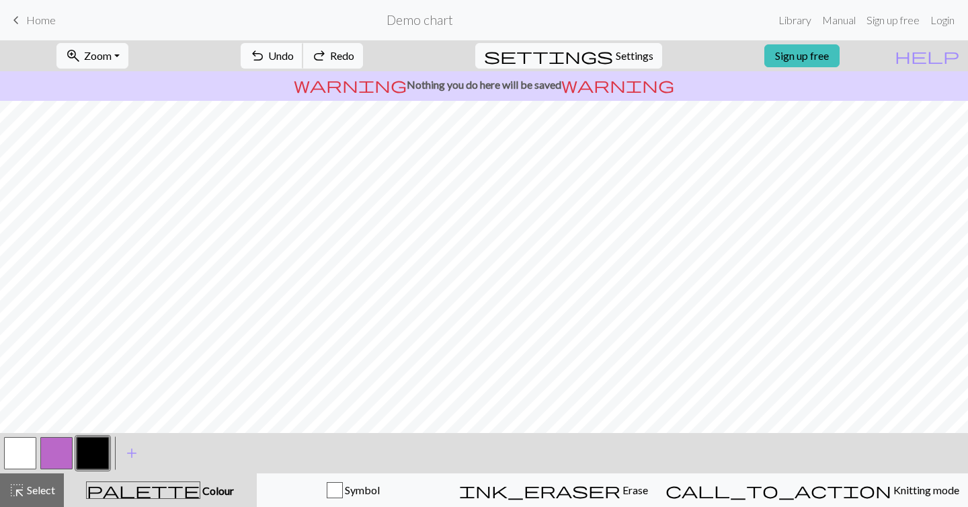
click at [294, 56] on span "Undo" at bounding box center [281, 55] width 26 height 13
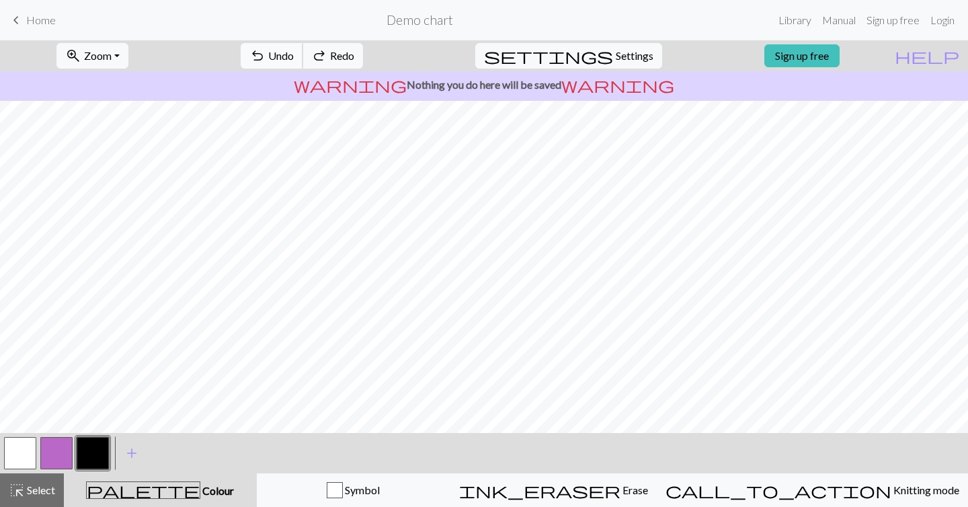
click at [294, 56] on span "Undo" at bounding box center [281, 55] width 26 height 13
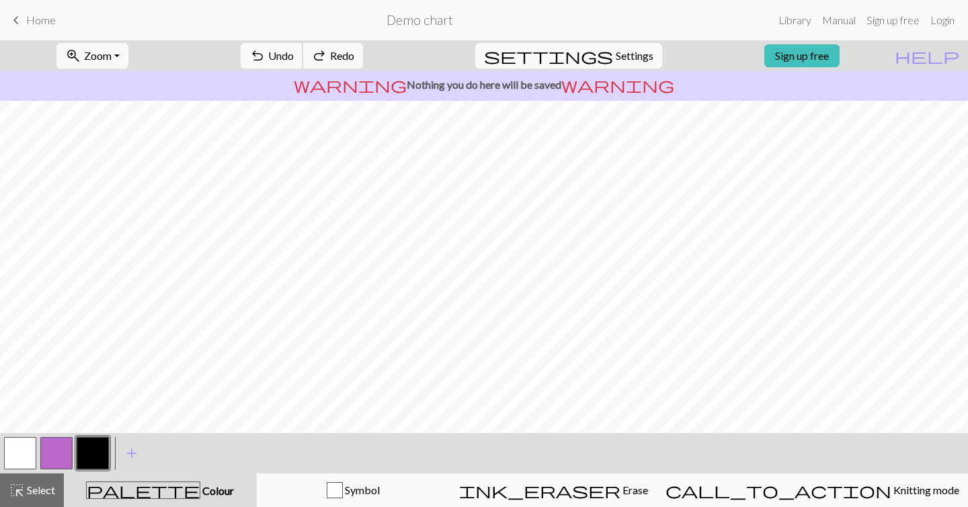
click at [294, 56] on span "Undo" at bounding box center [281, 55] width 26 height 13
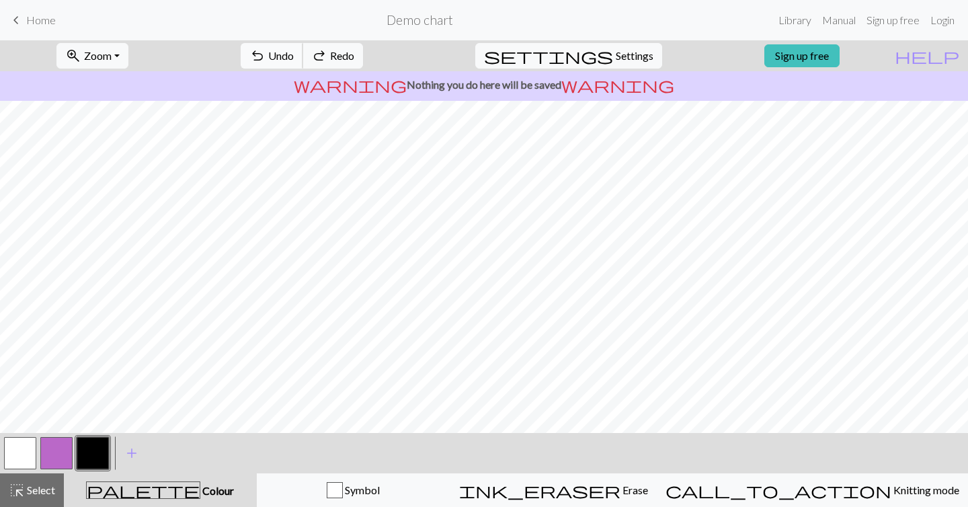
click at [294, 56] on span "Undo" at bounding box center [281, 55] width 26 height 13
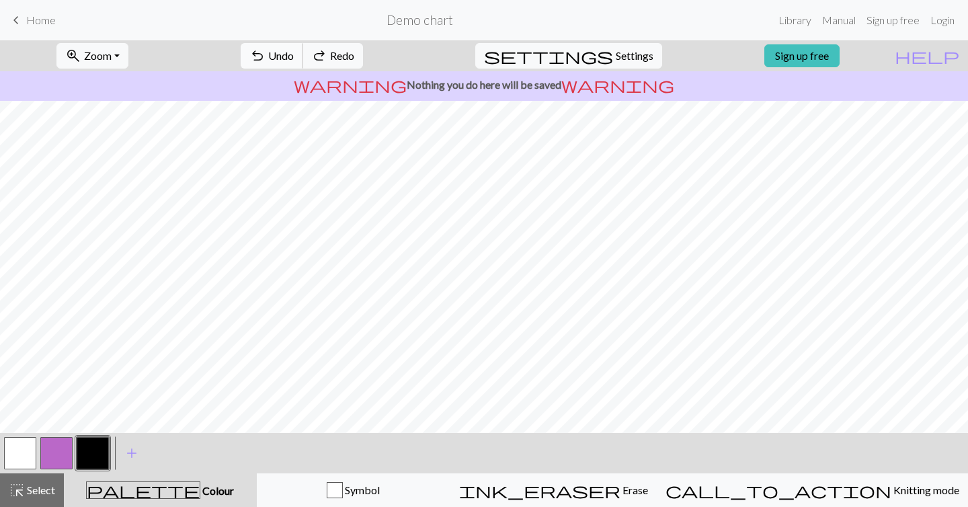
click at [294, 56] on span "Undo" at bounding box center [281, 55] width 26 height 13
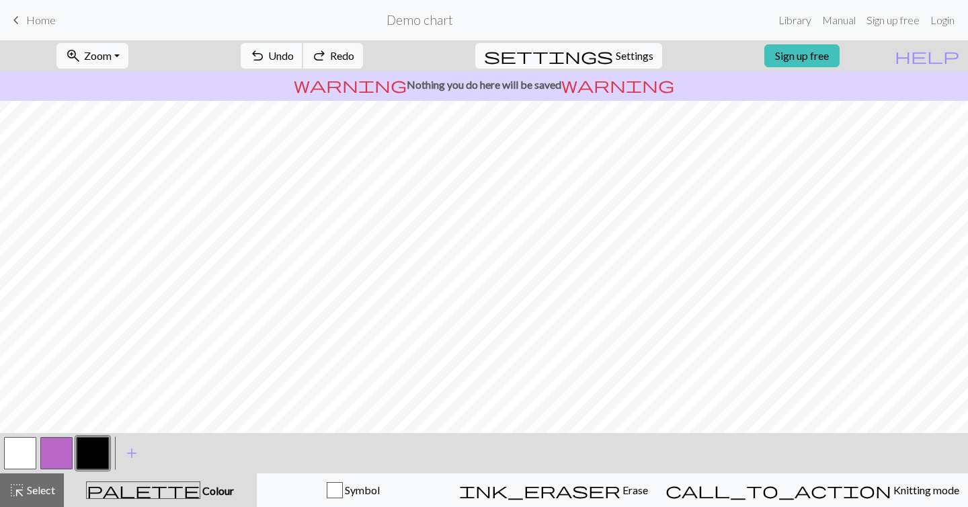
click at [294, 56] on span "Undo" at bounding box center [281, 55] width 26 height 13
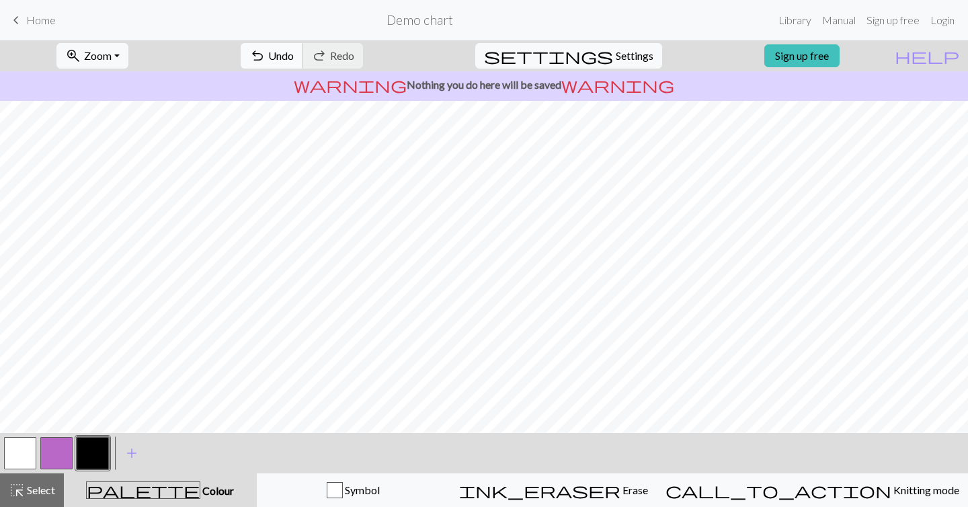
click at [303, 65] on button "undo Undo Undo" at bounding box center [272, 56] width 63 height 26
click at [294, 53] on span "Undo" at bounding box center [281, 55] width 26 height 13
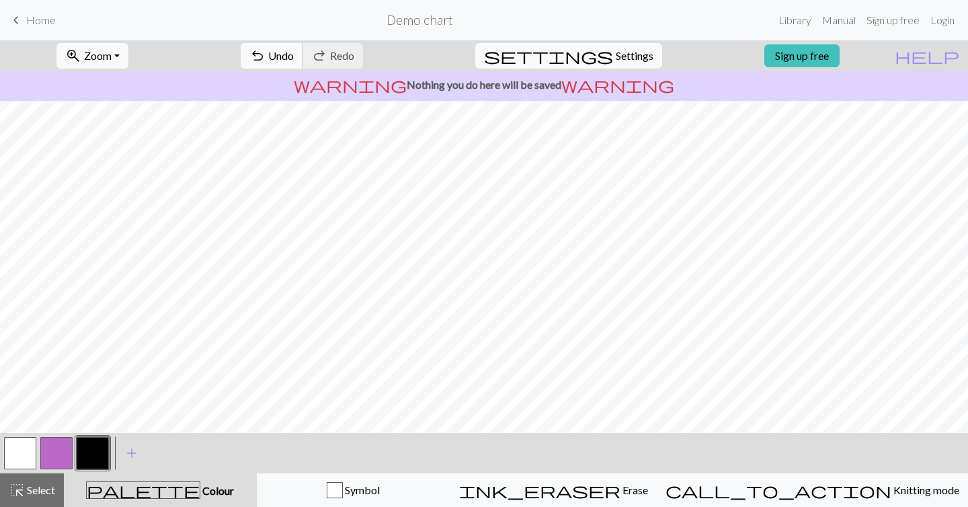
click at [303, 62] on button "undo Undo Undo" at bounding box center [272, 56] width 63 height 26
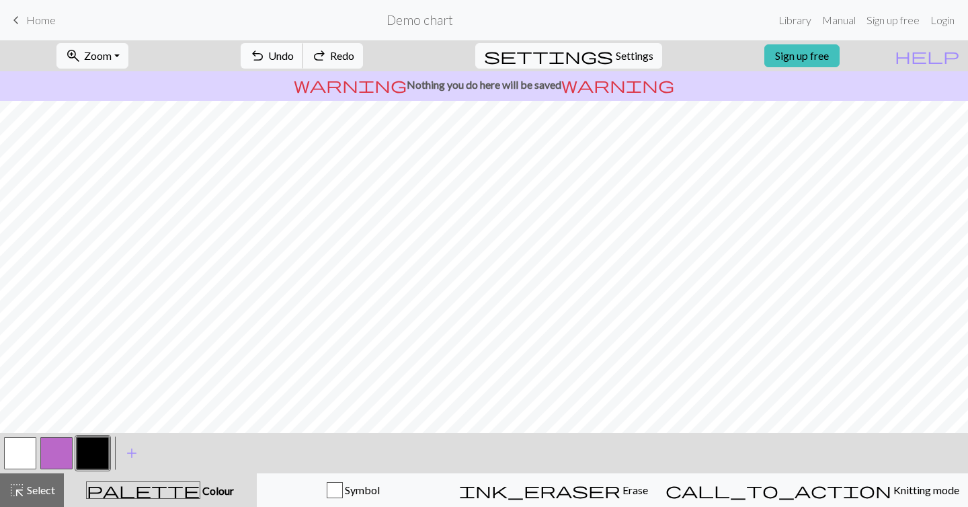
click at [303, 62] on button "undo Undo Undo" at bounding box center [272, 56] width 63 height 26
click at [17, 438] on button "button" at bounding box center [20, 453] width 32 height 32
click at [47, 482] on div "highlight_alt Select Select" at bounding box center [32, 490] width 46 height 16
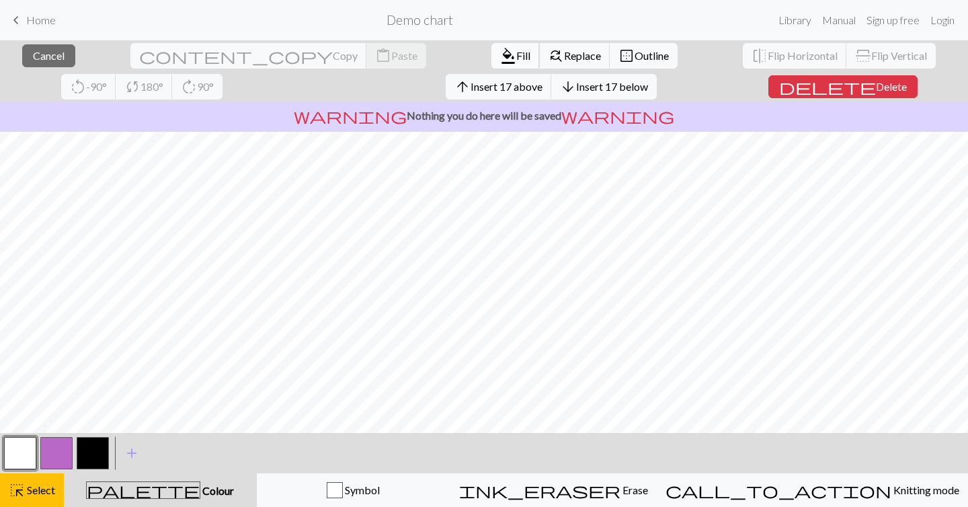
click at [500, 59] on span "format_color_fill" at bounding box center [508, 55] width 16 height 19
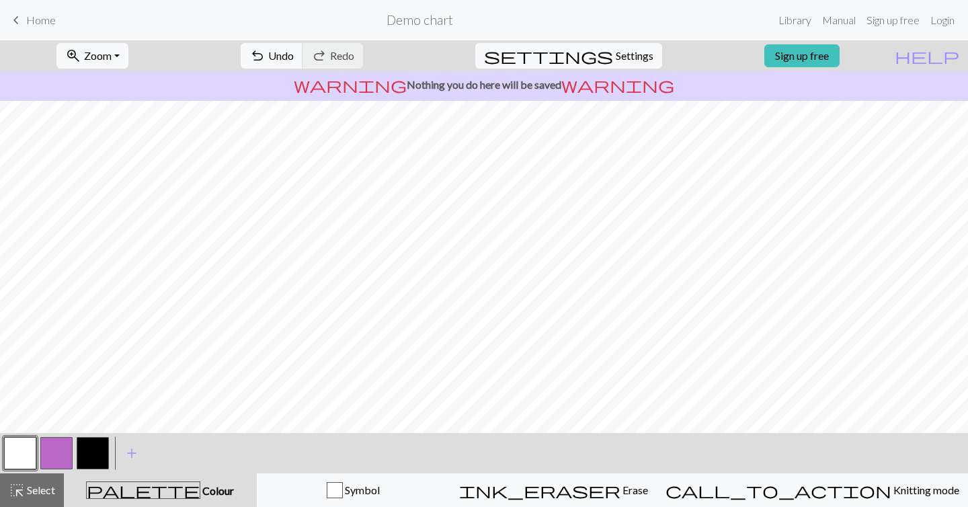
click at [96, 444] on button "button" at bounding box center [93, 453] width 32 height 32
click at [303, 66] on button "undo Undo Undo" at bounding box center [272, 56] width 63 height 26
click at [25, 458] on button "button" at bounding box center [20, 453] width 32 height 32
click at [104, 461] on button "button" at bounding box center [93, 453] width 32 height 32
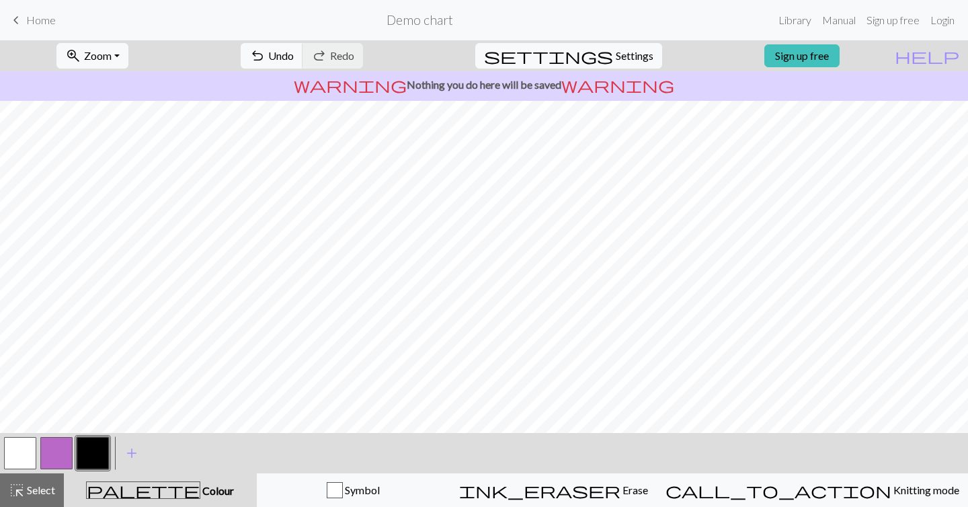
click at [22, 444] on button "button" at bounding box center [20, 453] width 32 height 32
click at [87, 467] on button "button" at bounding box center [93, 453] width 32 height 32
click at [33, 450] on button "button" at bounding box center [20, 453] width 32 height 32
click at [99, 457] on button "button" at bounding box center [93, 453] width 32 height 32
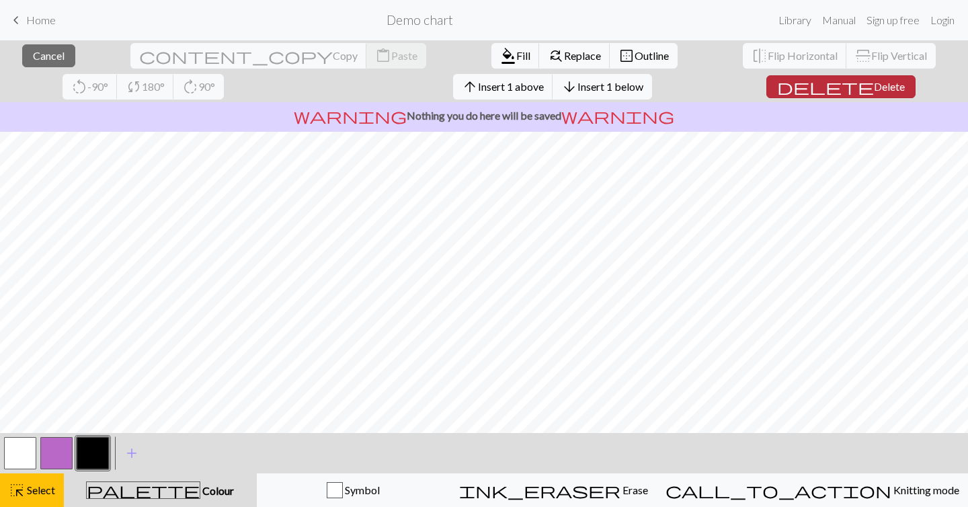
click at [789, 79] on button "delete Delete" at bounding box center [841, 86] width 149 height 23
click at [874, 91] on span "Delete" at bounding box center [889, 86] width 31 height 13
click at [874, 85] on span "Delete" at bounding box center [889, 86] width 31 height 13
click at [874, 80] on span "Delete" at bounding box center [889, 86] width 31 height 13
click at [874, 89] on span "Delete" at bounding box center [889, 86] width 31 height 13
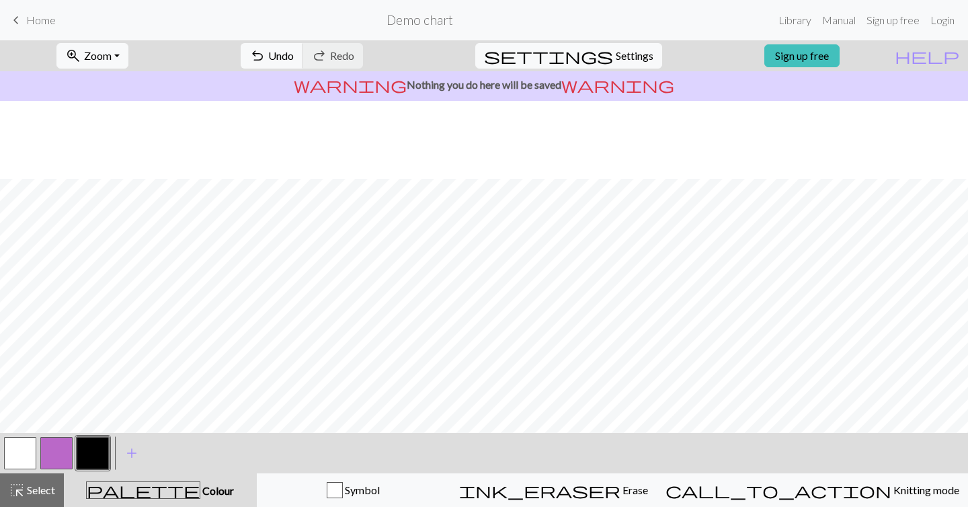
scroll to position [78, 0]
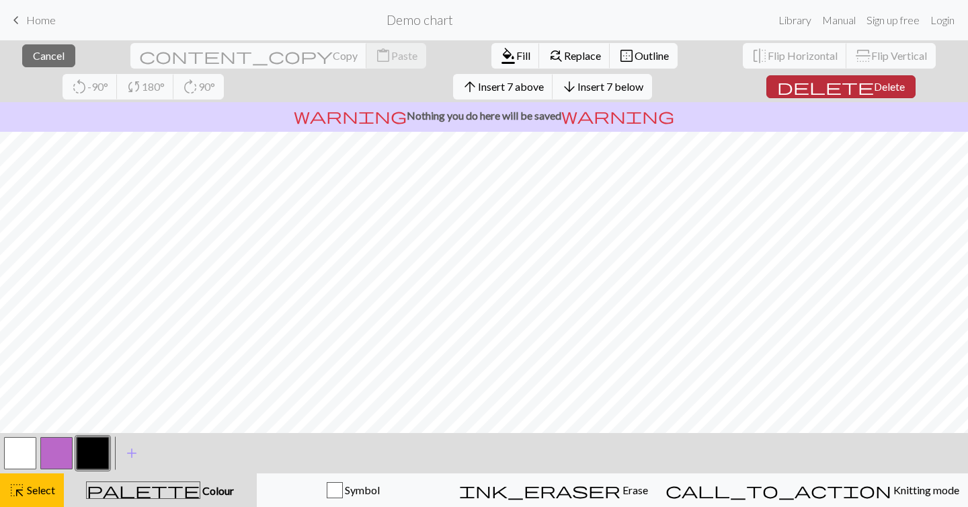
click at [791, 80] on button "delete Delete" at bounding box center [841, 86] width 149 height 23
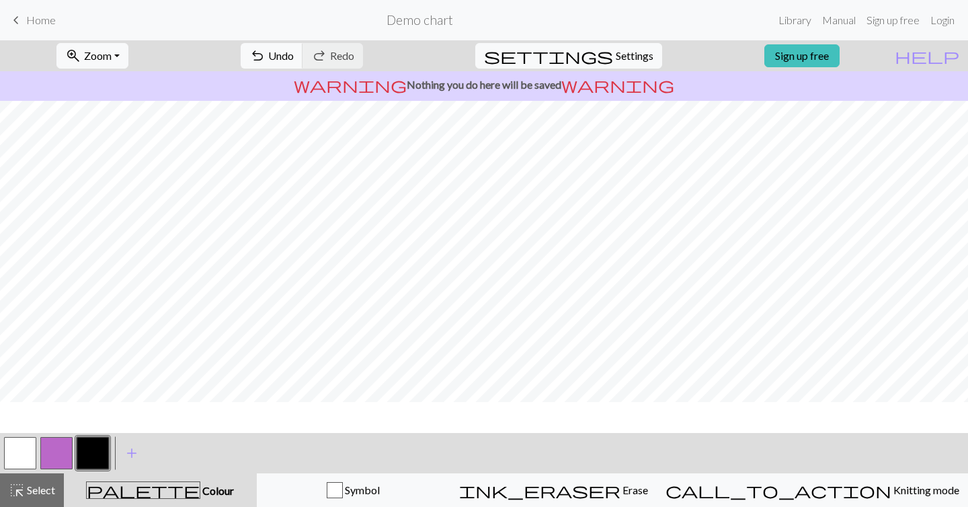
scroll to position [0, 0]
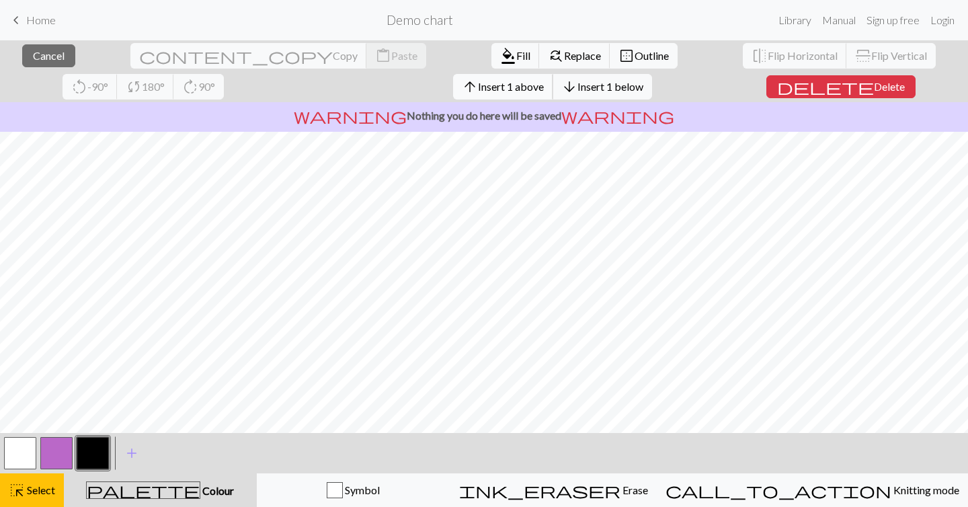
click at [478, 86] on span "Insert 1 above" at bounding box center [511, 86] width 66 height 13
click at [453, 84] on button "arrow_upward Insert 1 above" at bounding box center [503, 87] width 100 height 26
click at [478, 84] on span "Insert 1 above" at bounding box center [511, 86] width 66 height 13
click at [28, 506] on button "highlight_alt Select Select" at bounding box center [32, 490] width 64 height 34
click at [765, 77] on button "delete Delete" at bounding box center [839, 86] width 149 height 23
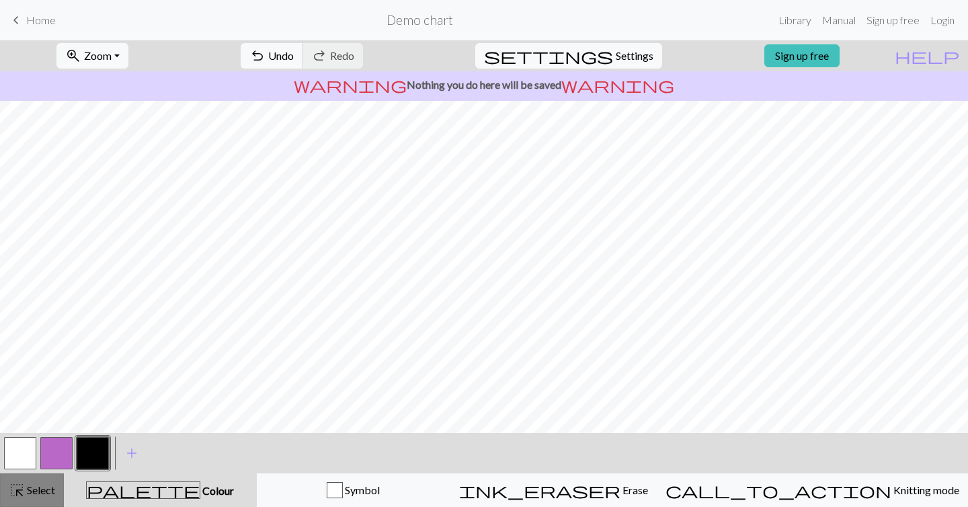
click at [42, 489] on span "Select" at bounding box center [40, 489] width 30 height 13
